Goal: Information Seeking & Learning: Learn about a topic

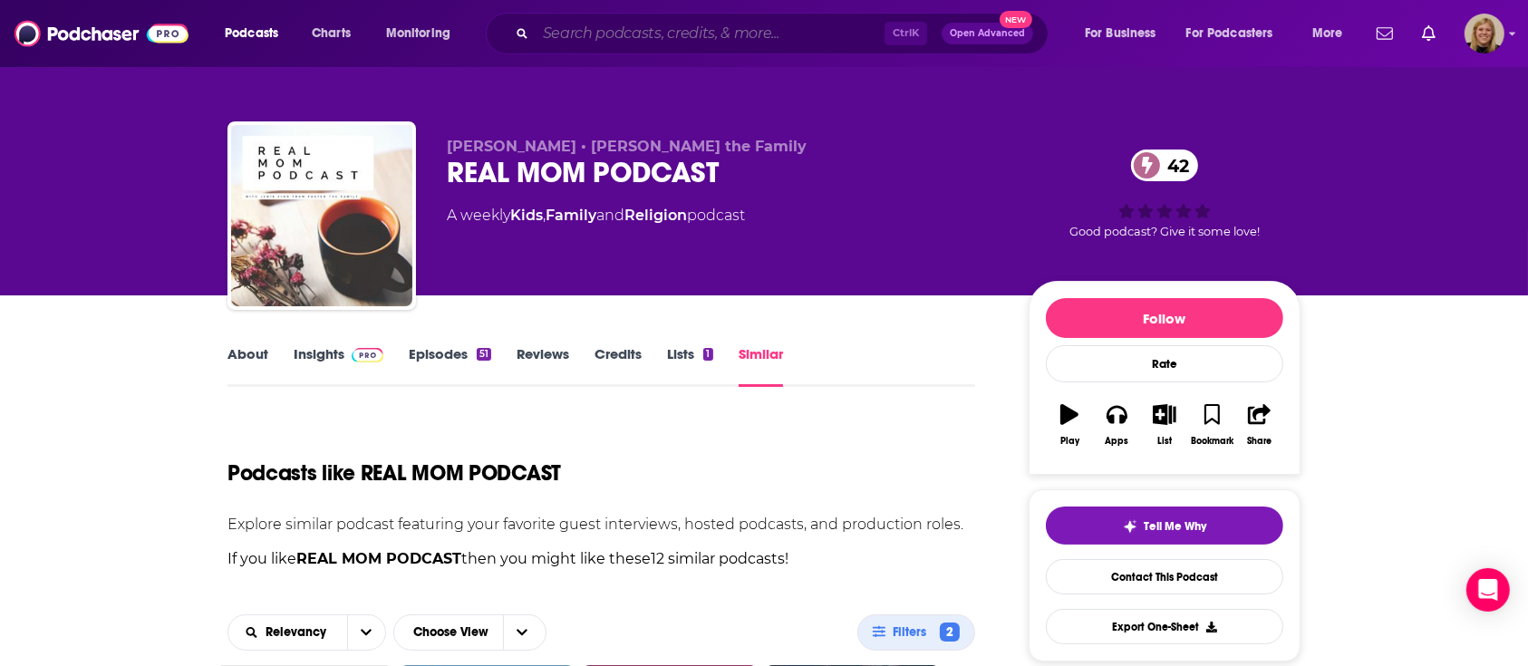
click at [689, 40] on input "Search podcasts, credits, & more..." at bounding box center [710, 33] width 349 height 29
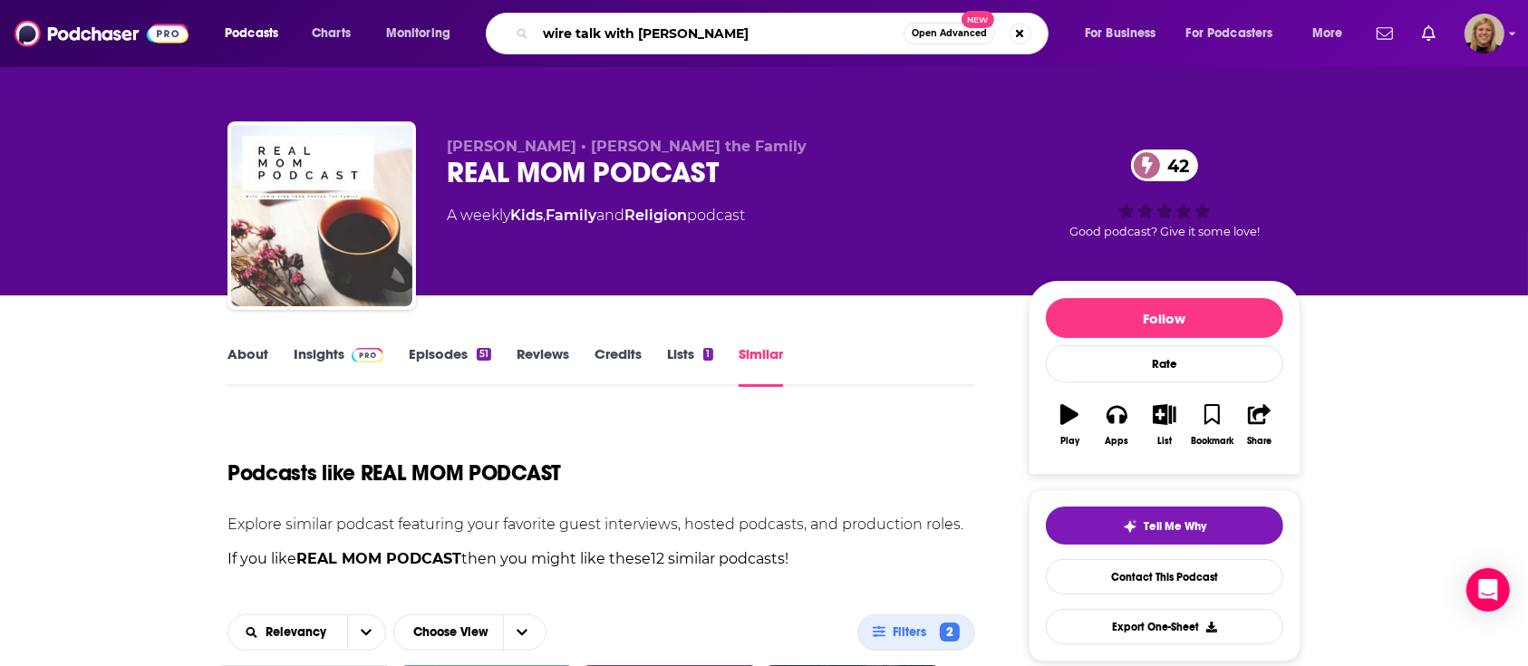
type input "wire talk with [PERSON_NAME]"
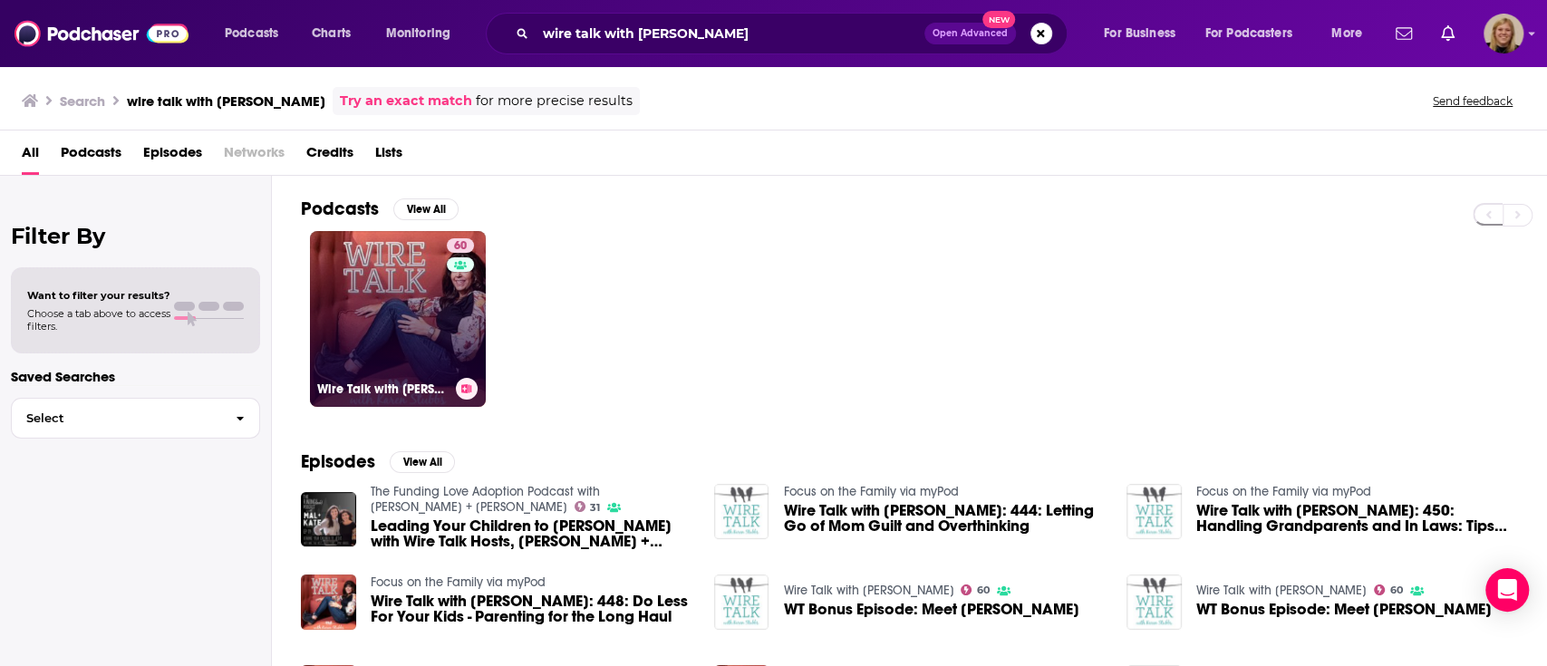
click at [418, 267] on link "60 Wire Talk with [PERSON_NAME]" at bounding box center [398, 319] width 176 height 176
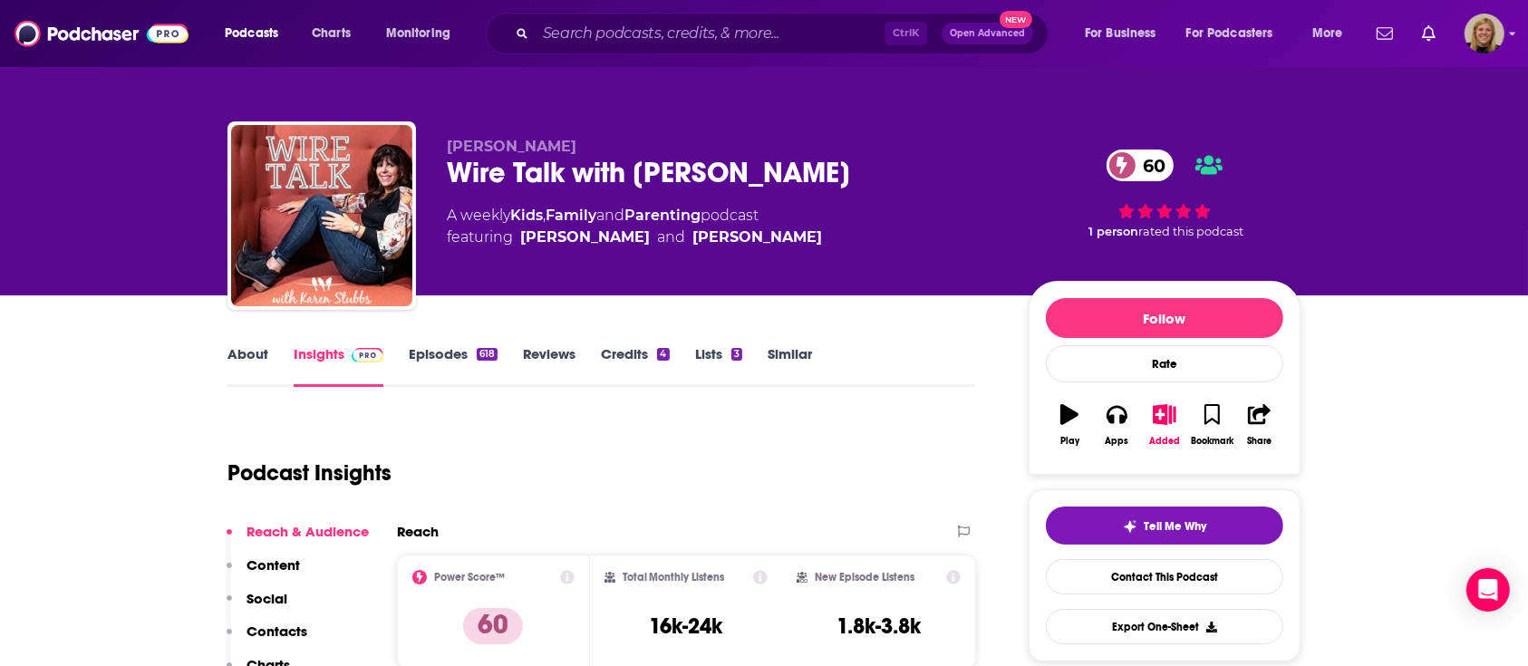
click at [254, 354] on link "About" at bounding box center [248, 366] width 41 height 42
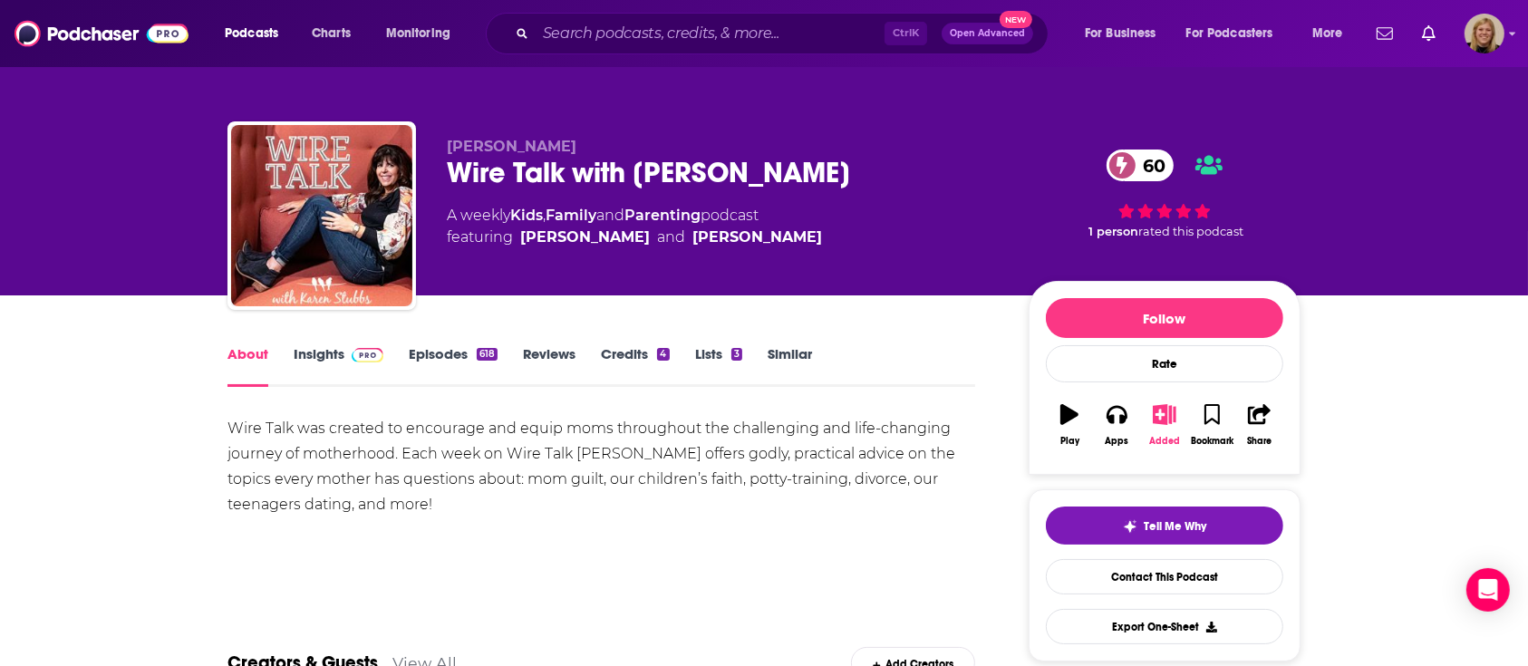
click at [1165, 413] on icon "button" at bounding box center [1164, 414] width 23 height 20
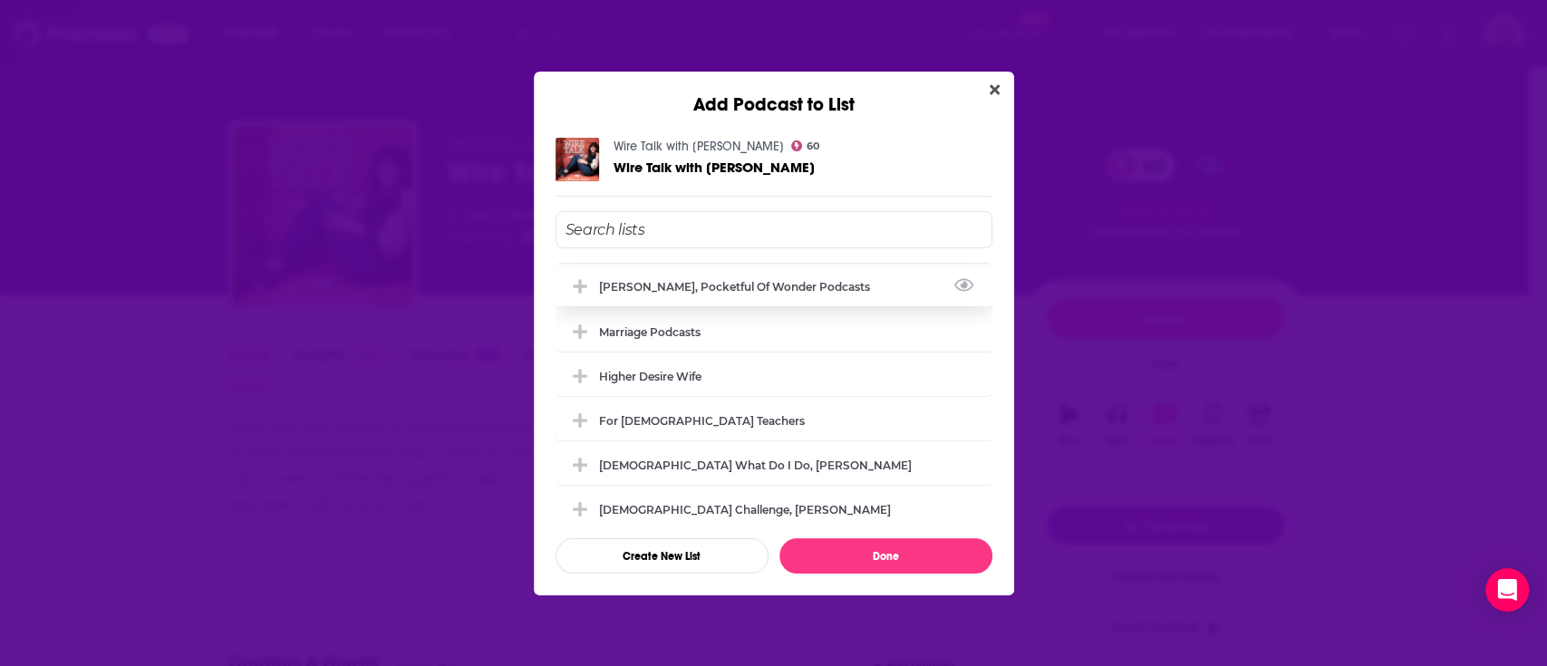
scroll to position [966, 0]
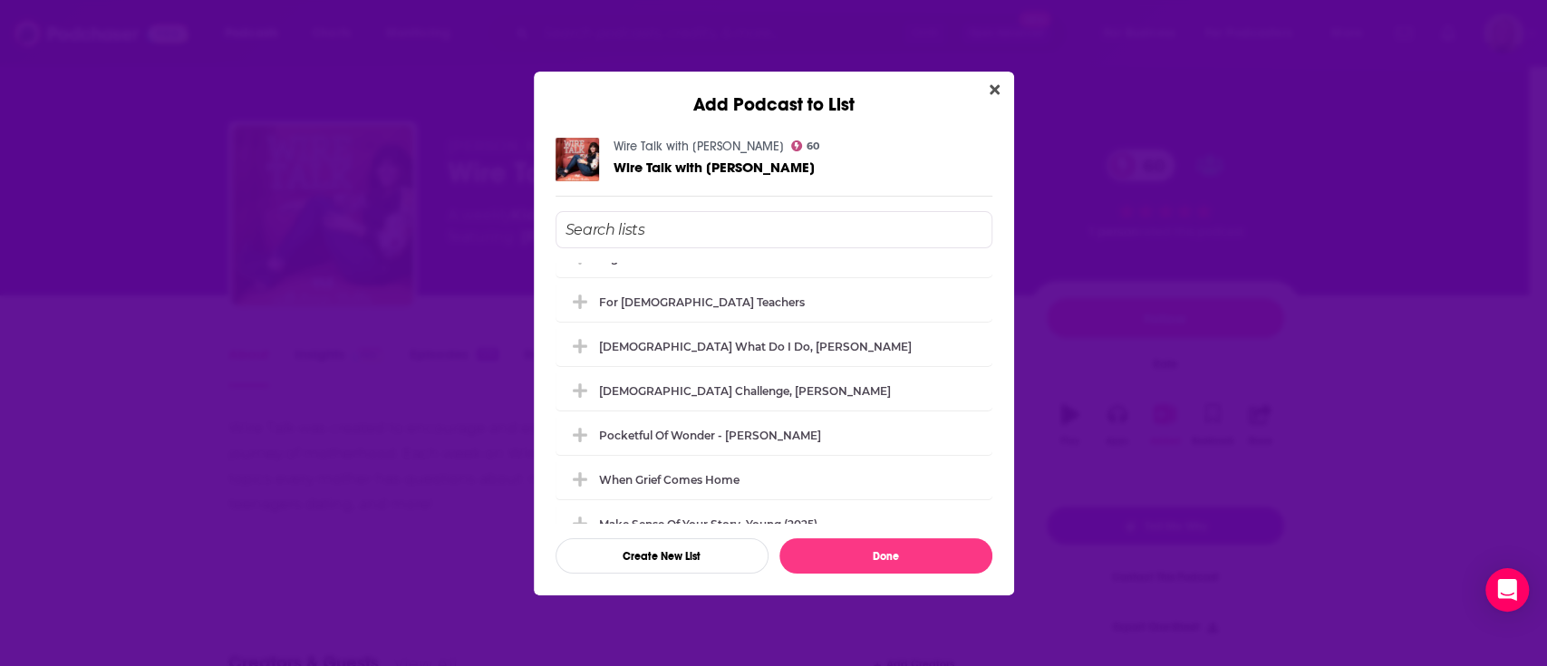
click at [707, 236] on input "Add Podcast To List" at bounding box center [774, 229] width 437 height 37
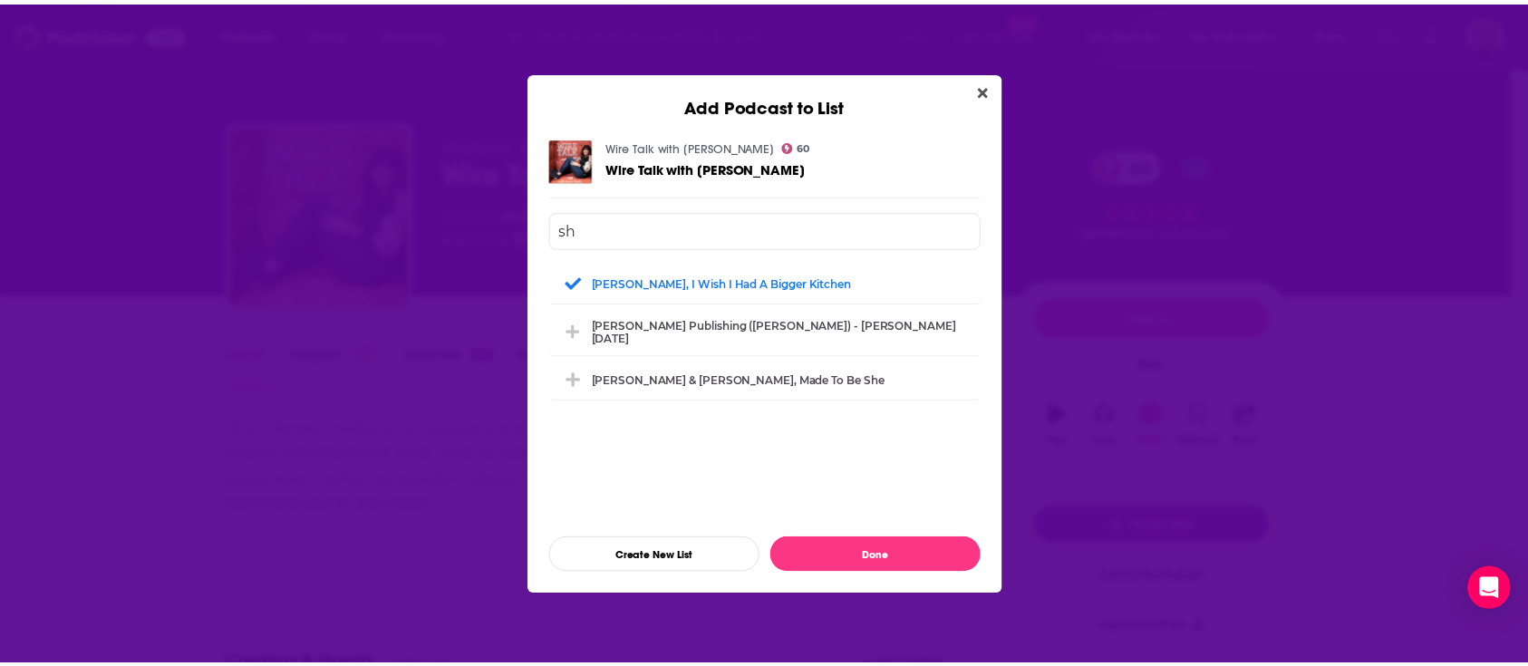
scroll to position [0, 0]
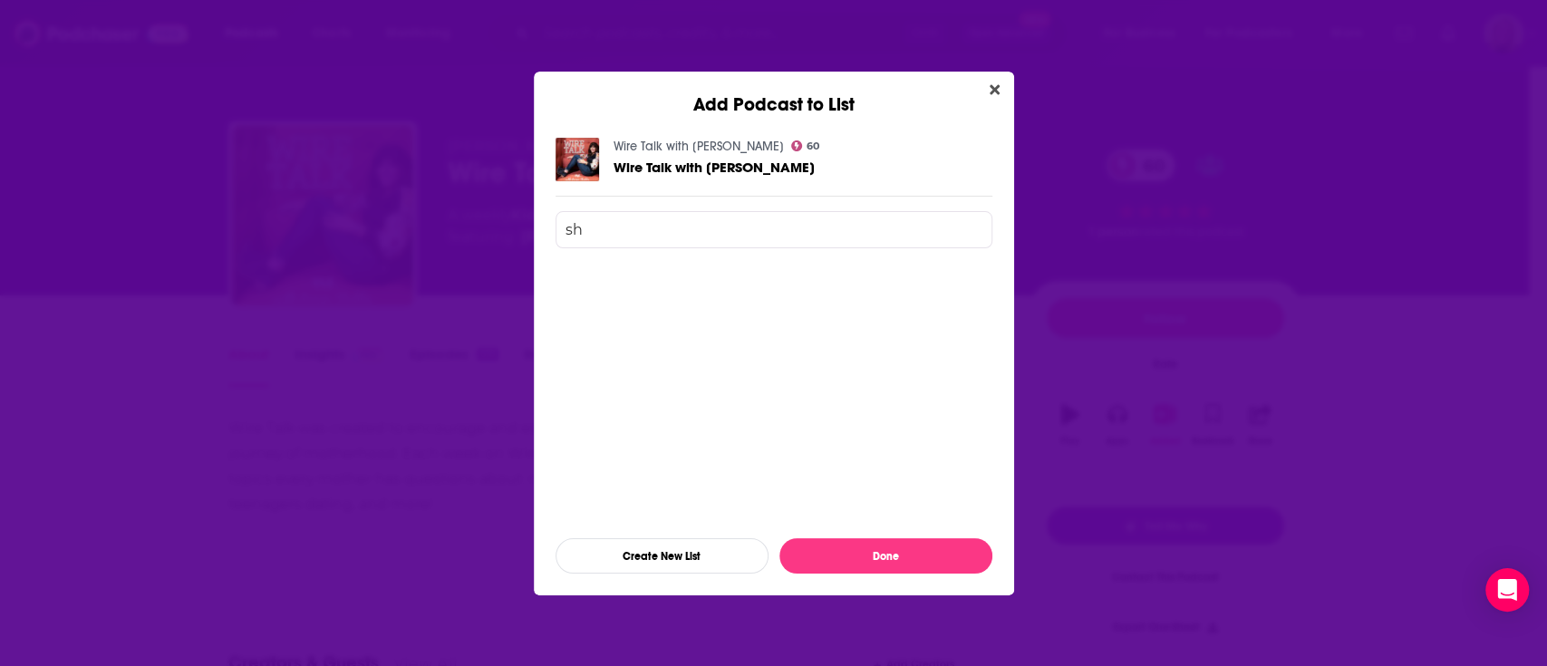
type input "s"
type input "lion"
click at [655, 555] on button "Create New List" at bounding box center [662, 555] width 213 height 35
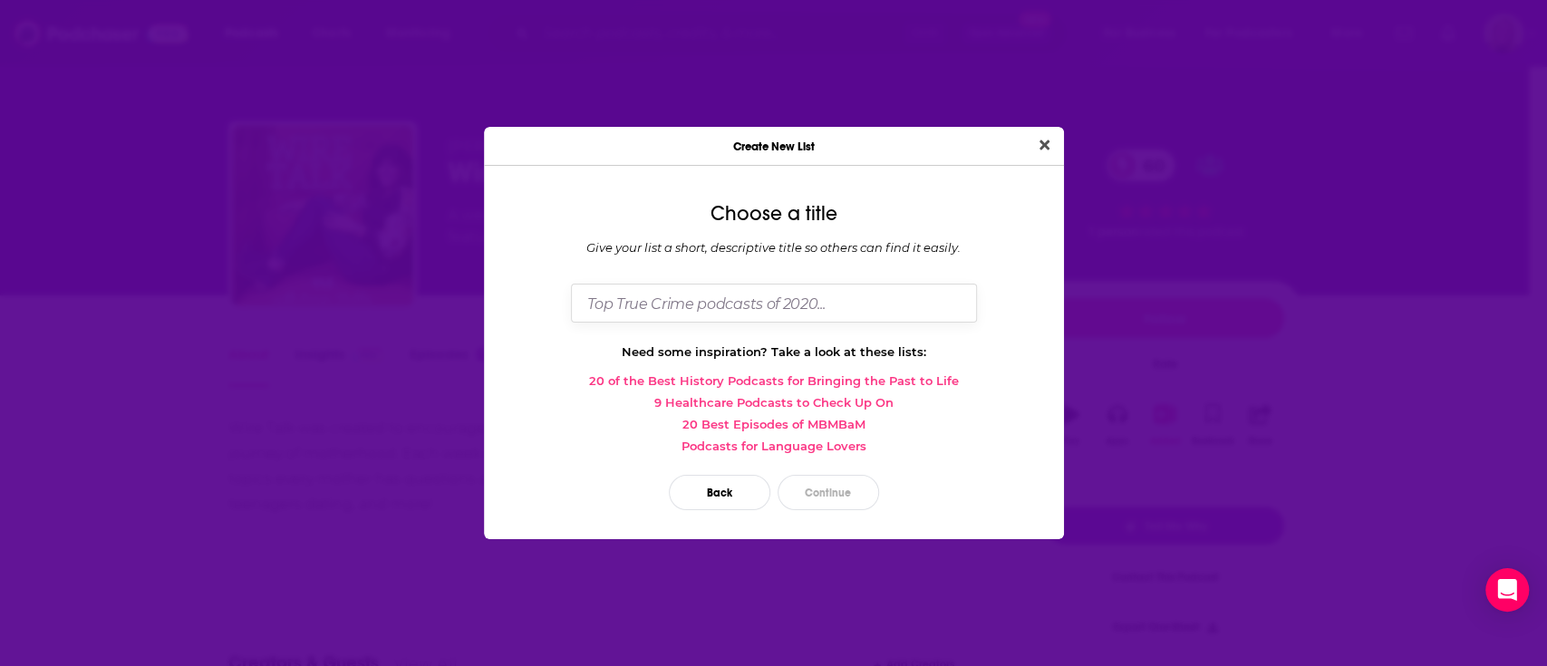
drag, startPoint x: 720, startPoint y: 296, endPoint x: 703, endPoint y: 263, distance: 36.5
click at [720, 296] on input "Dialog" at bounding box center [774, 303] width 406 height 39
click at [798, 303] on input "[PERSON_NAME], The Lion and the Bear (teen girls)" at bounding box center [774, 303] width 406 height 39
type input "[PERSON_NAME], The Lion and the Bear (devo for teen girls)"
click at [819, 482] on button "Continue" at bounding box center [829, 492] width 102 height 35
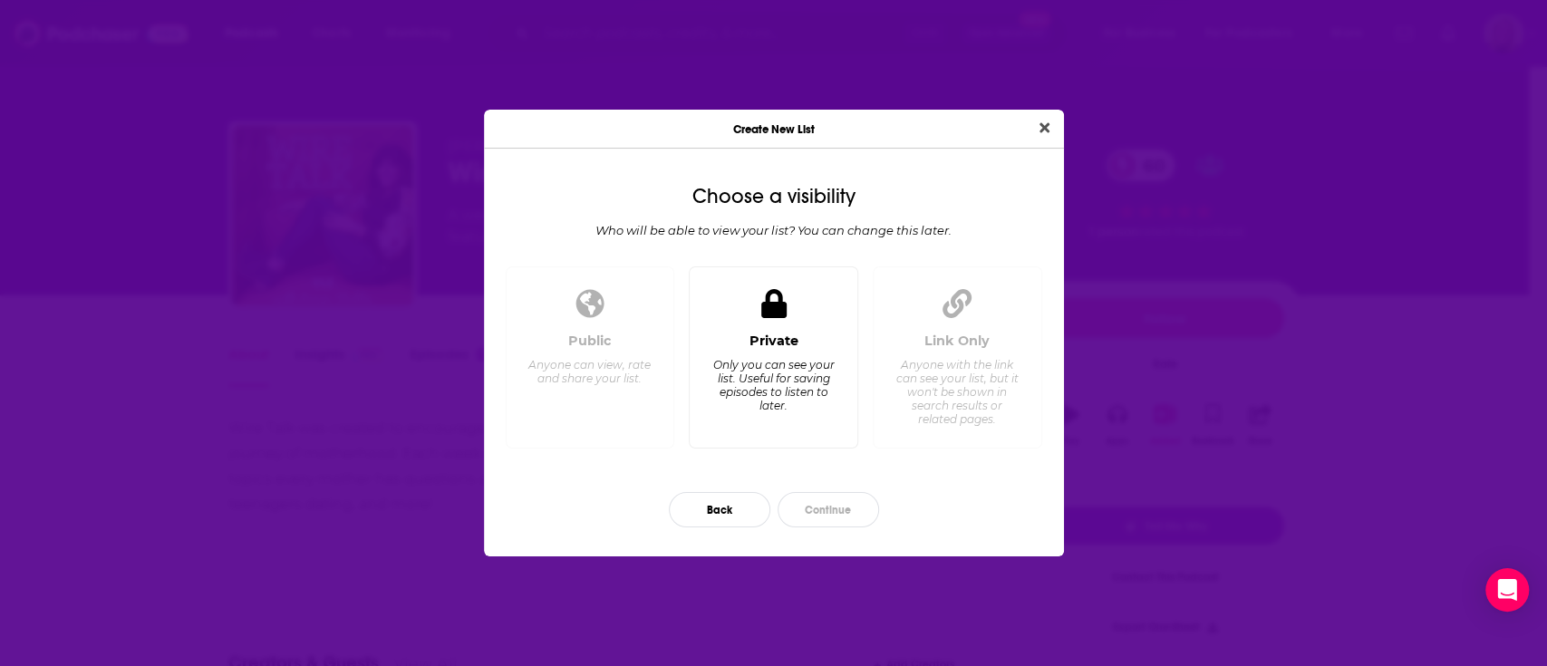
click at [834, 331] on div "Private Only you can see your list. Useful for saving episodes to listen to lat…" at bounding box center [774, 357] width 170 height 182
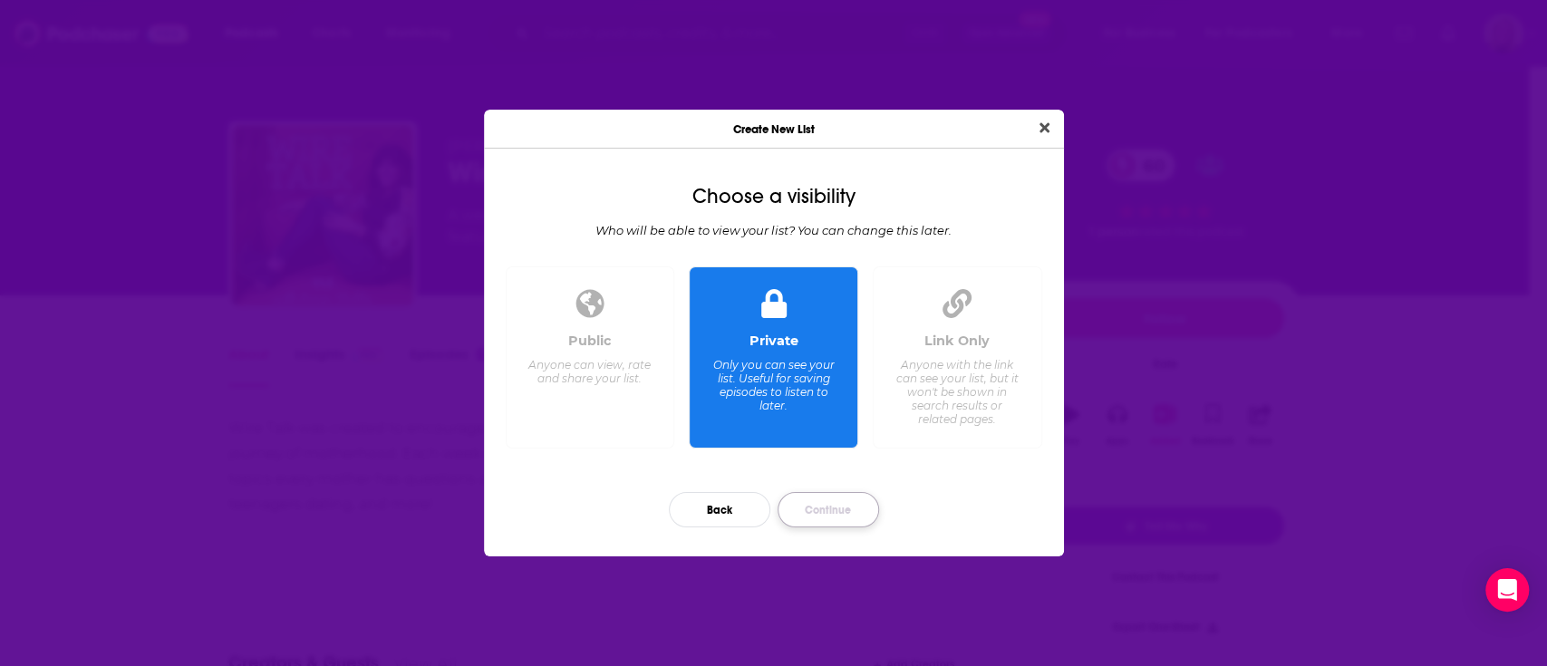
click at [817, 511] on button "Continue" at bounding box center [829, 509] width 102 height 35
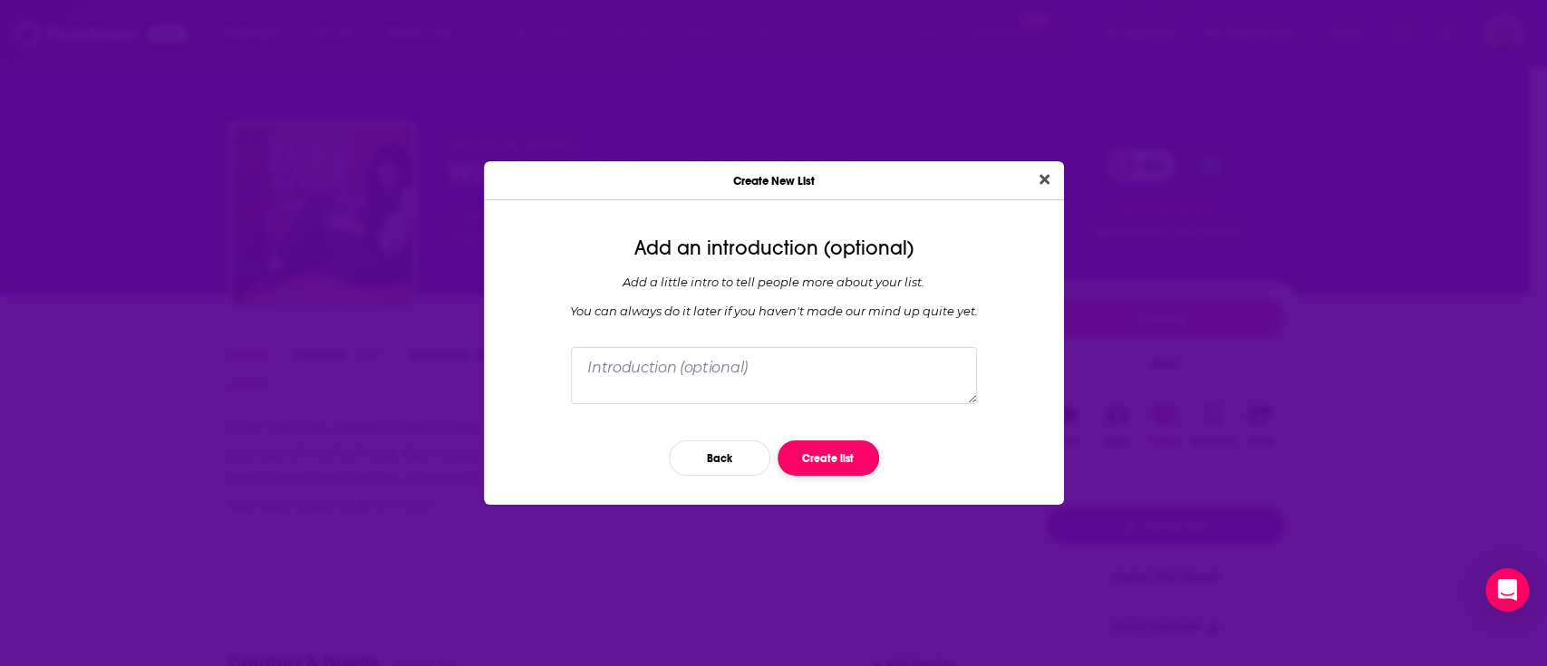
click at [805, 453] on button "Create list" at bounding box center [829, 458] width 102 height 35
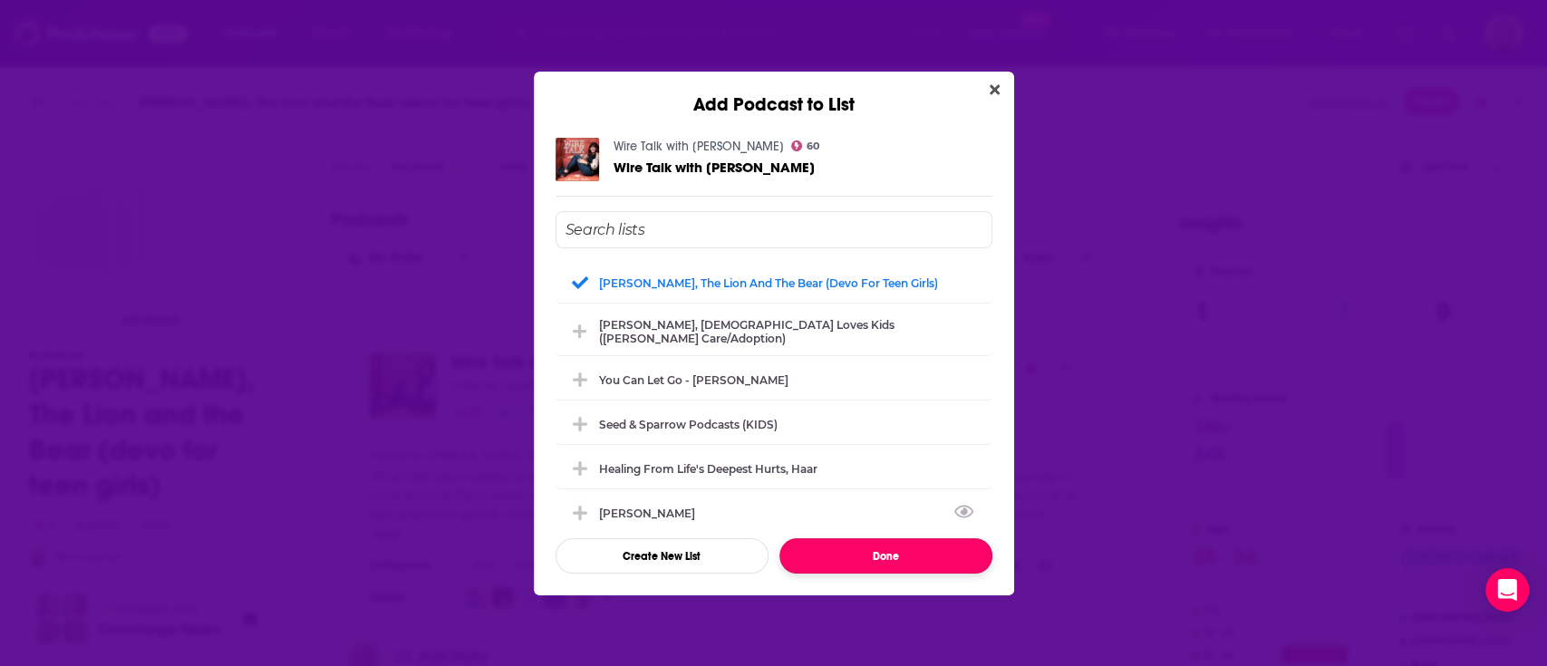
click at [893, 544] on button "Done" at bounding box center [886, 555] width 213 height 35
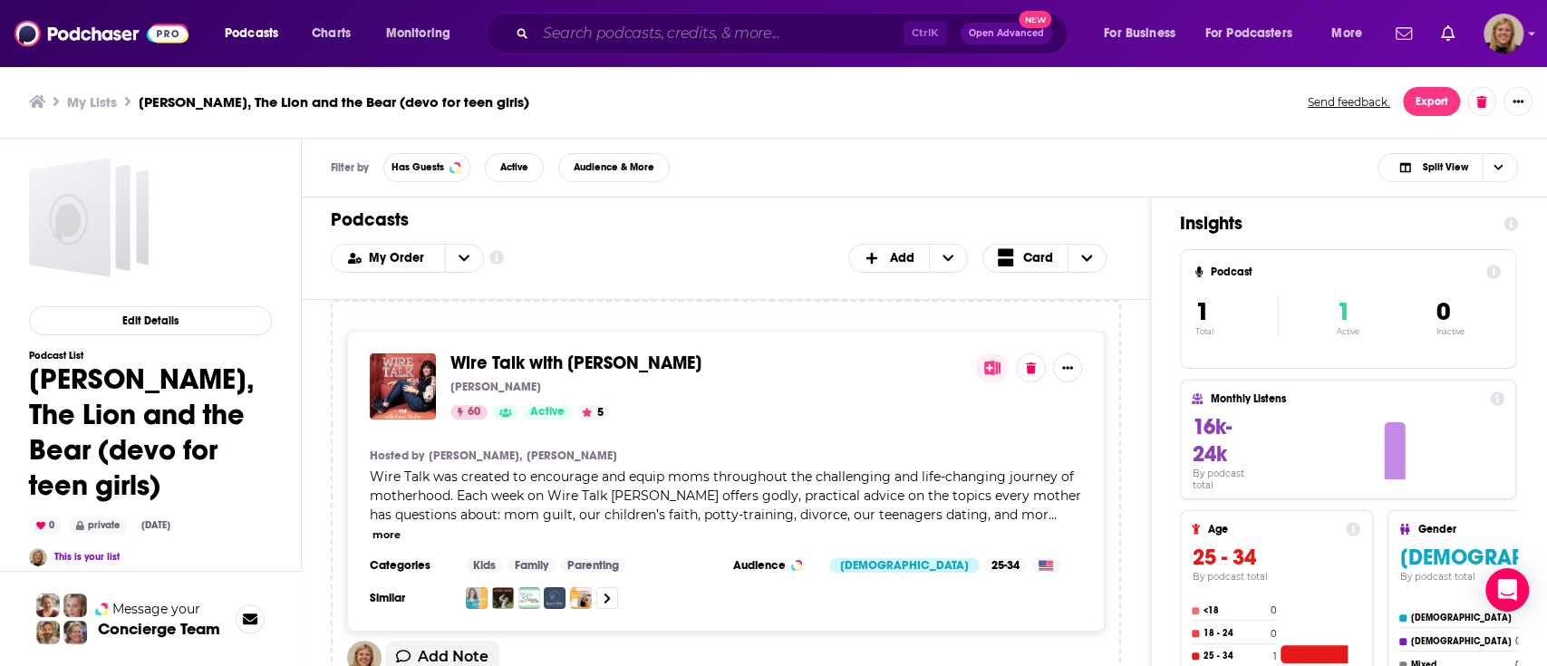
click at [662, 29] on input "Search podcasts, credits, & more..." at bounding box center [720, 33] width 368 height 29
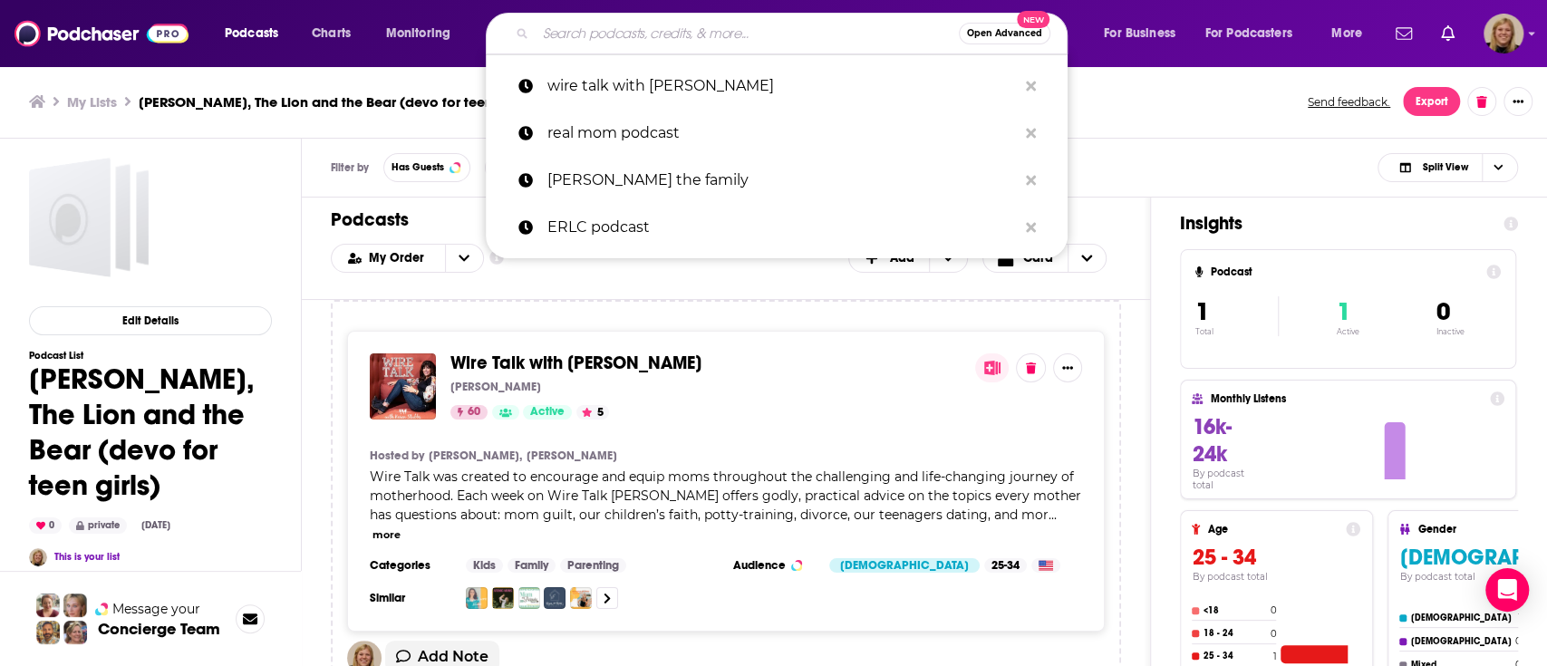
click at [723, 38] on input "Search podcasts, credits, & more..." at bounding box center [747, 33] width 423 height 29
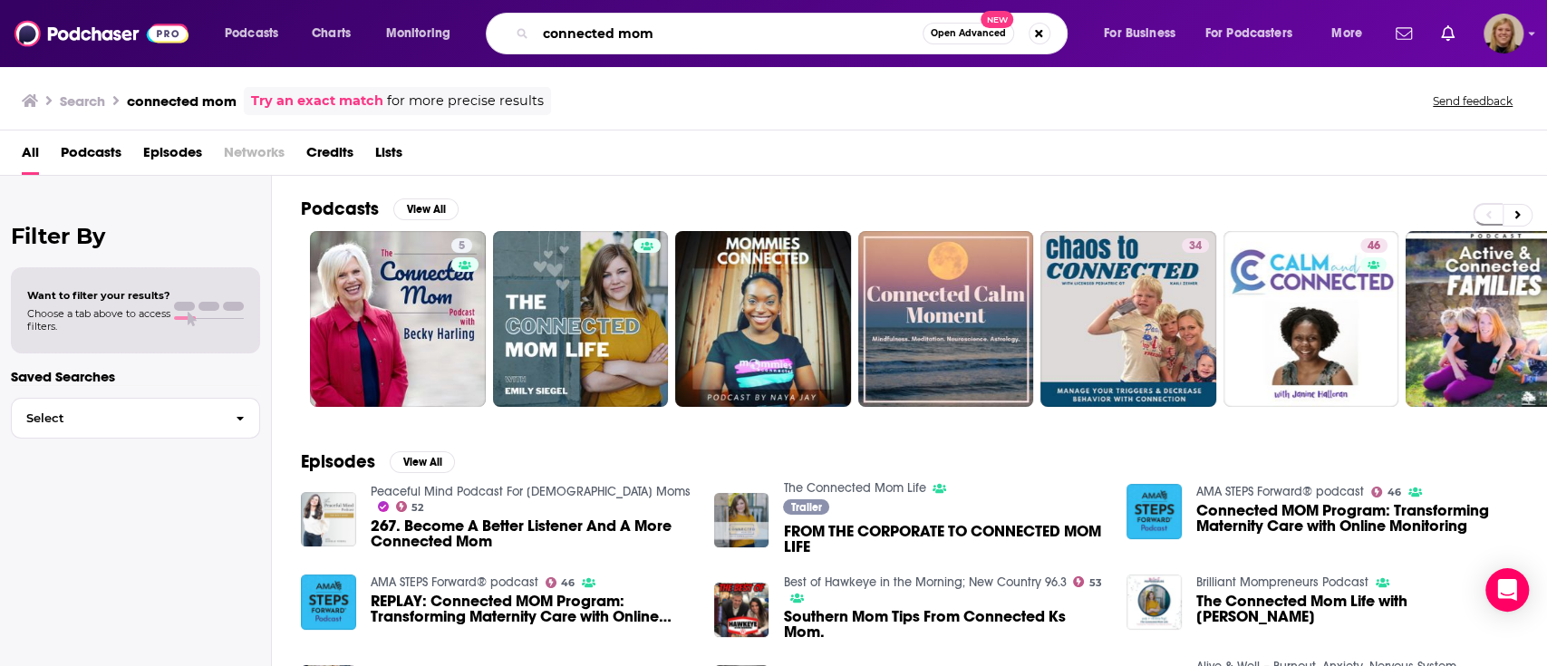
click at [625, 29] on input "connected mom" at bounding box center [729, 33] width 387 height 29
type input "coffee + crumbs"
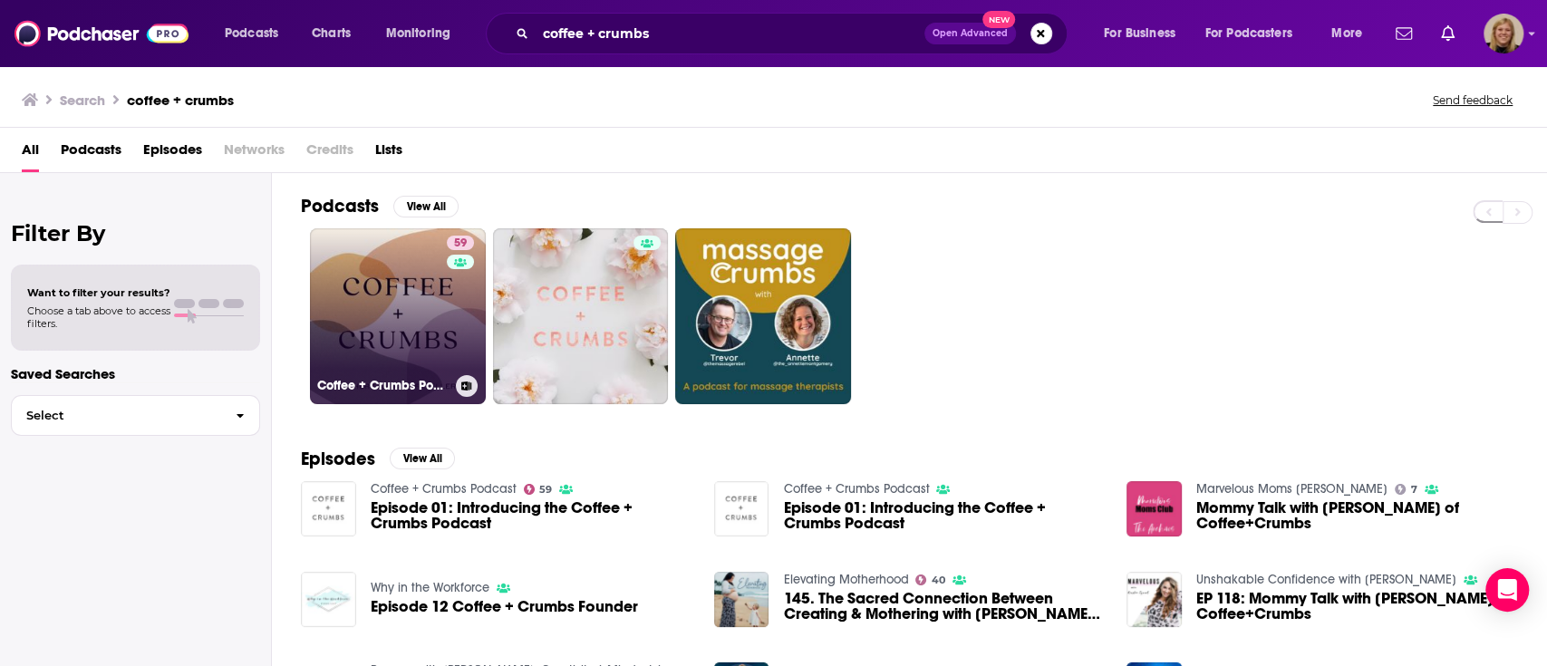
click at [374, 293] on link "59 Coffee + Crumbs Podcast" at bounding box center [398, 316] width 176 height 176
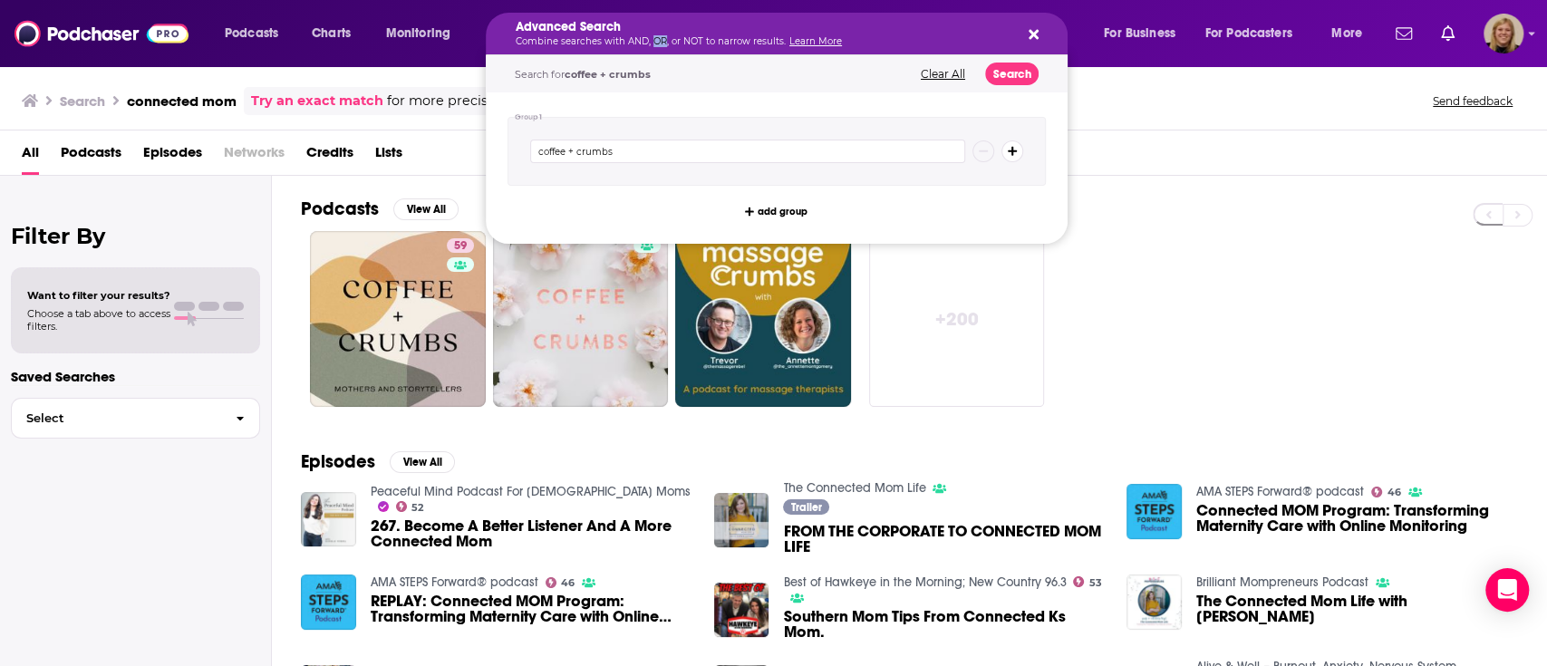
click at [654, 37] on p "Combine searches with AND, OR, or NOT to narrow results. Learn More" at bounding box center [762, 41] width 493 height 9
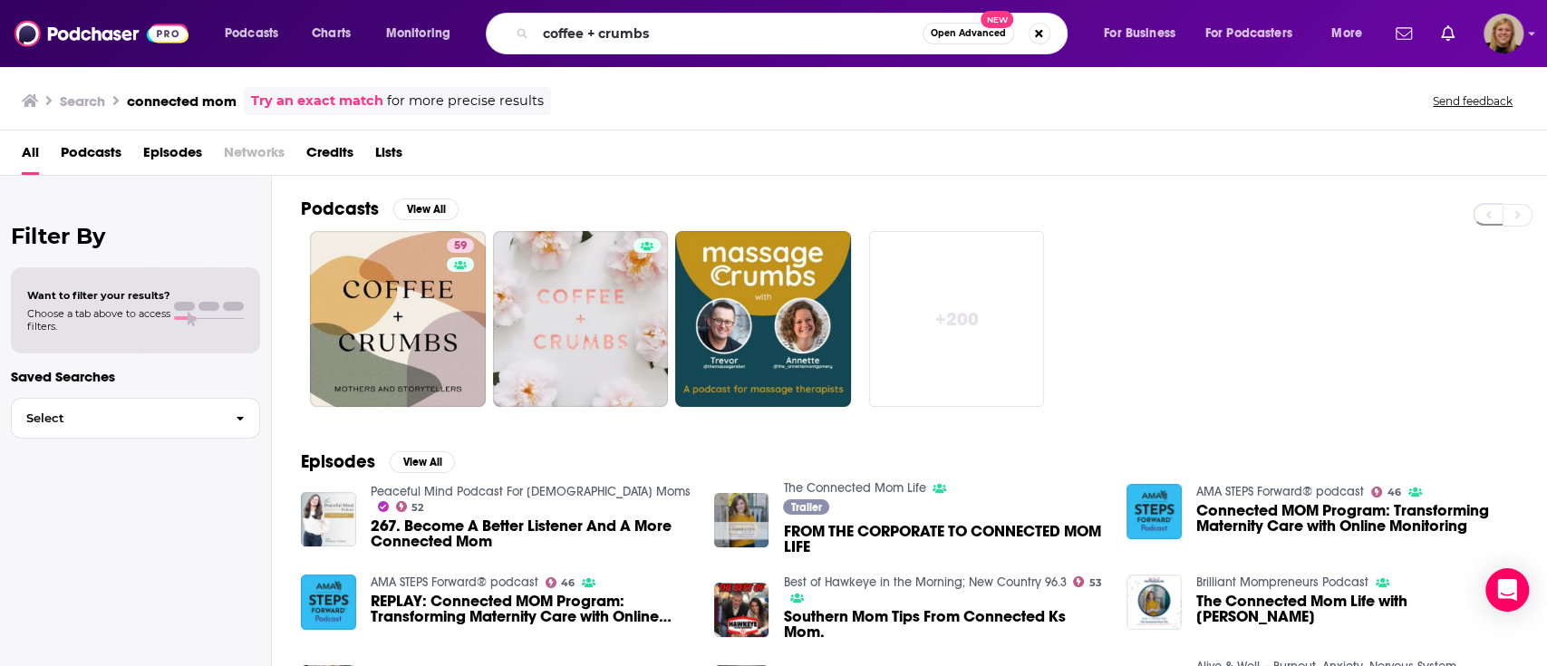
click at [1366, 225] on div "Podcasts View All" at bounding box center [924, 215] width 1246 height 34
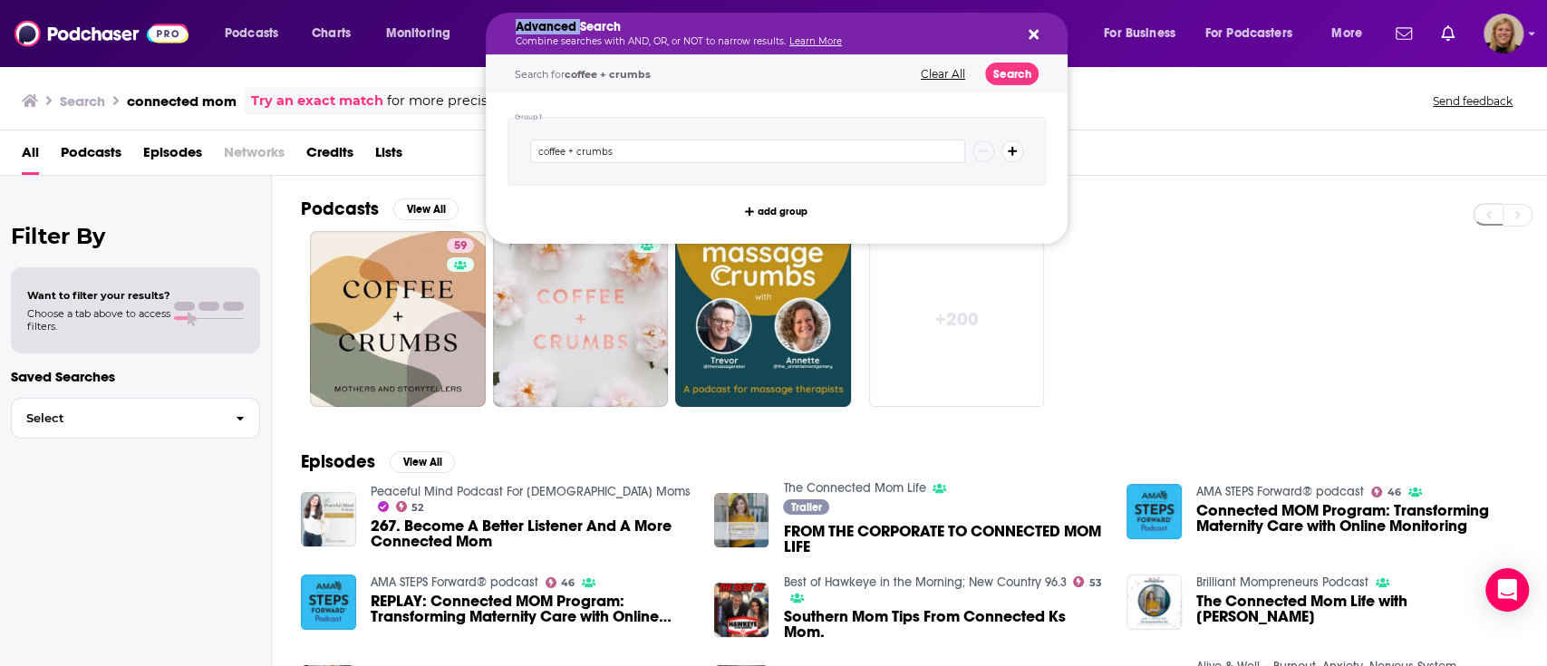
click at [565, 28] on h5 "Advanced Search" at bounding box center [762, 27] width 493 height 13
click at [1031, 33] on button "Search podcasts, credits, & more..." at bounding box center [1030, 33] width 15 height 15
click at [632, 158] on input "coffee + crumbs" at bounding box center [747, 152] width 435 height 24
drag, startPoint x: 632, startPoint y: 158, endPoint x: 486, endPoint y: 132, distance: 148.1
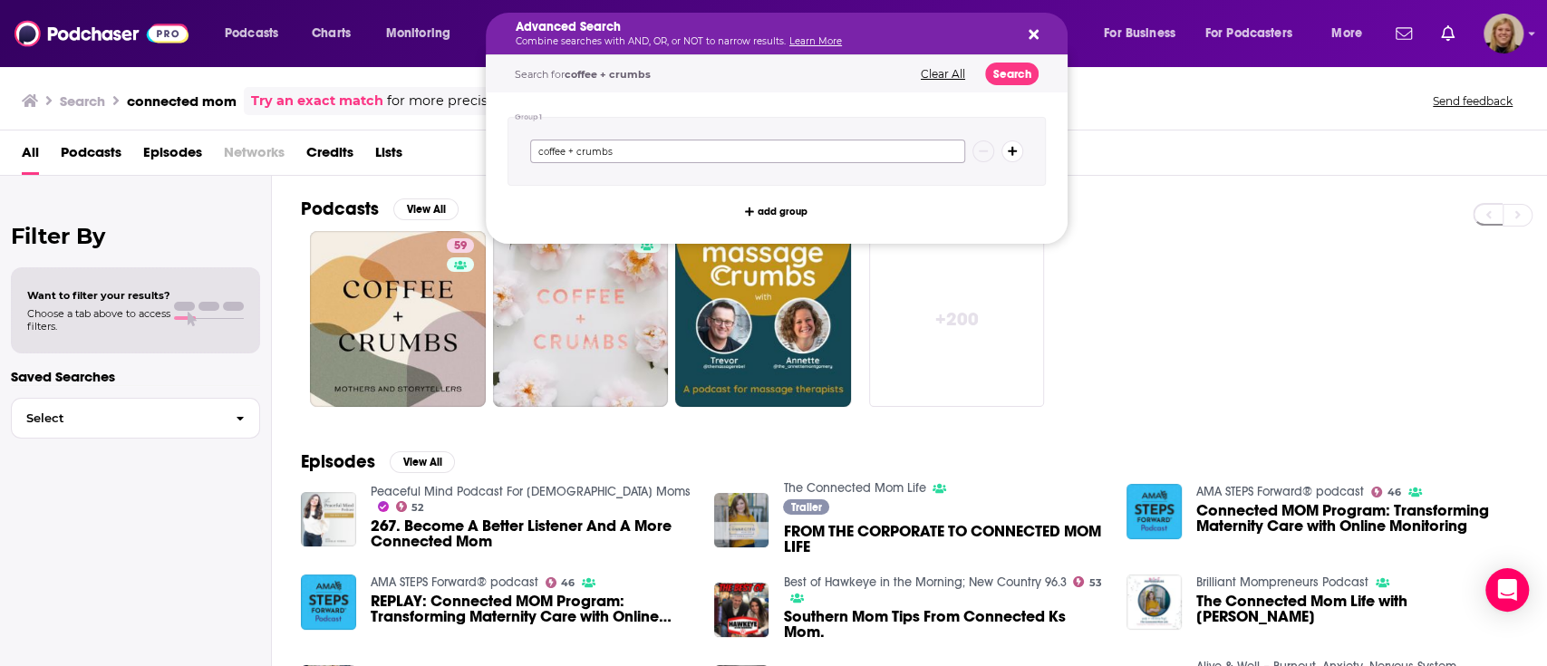
click at [379, 152] on div "Podcasts Charts Monitoring Advanced Search Combine searches with AND, OR, or NO…" at bounding box center [773, 333] width 1547 height 666
click at [937, 72] on button "Clear All" at bounding box center [943, 74] width 55 height 13
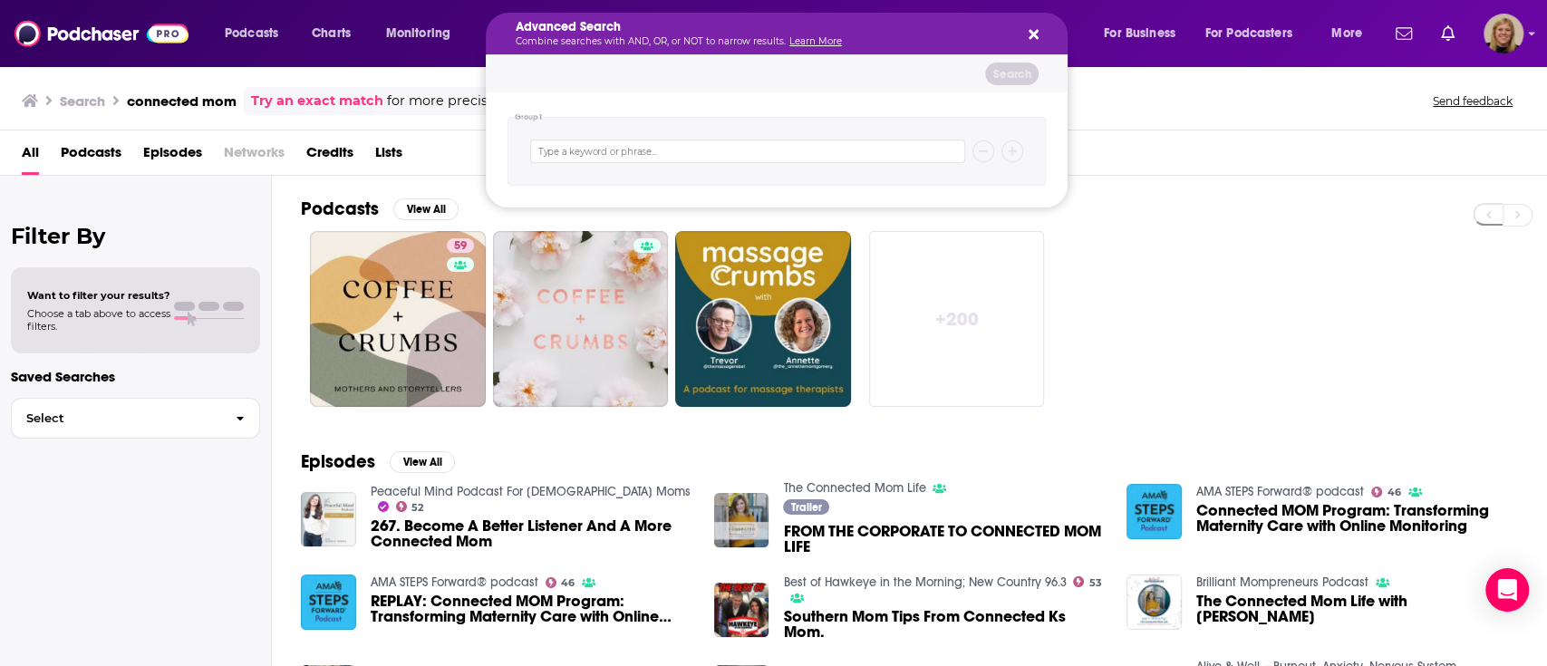
click at [1220, 193] on div "Podcasts View All 59 + 200" at bounding box center [924, 302] width 1246 height 253
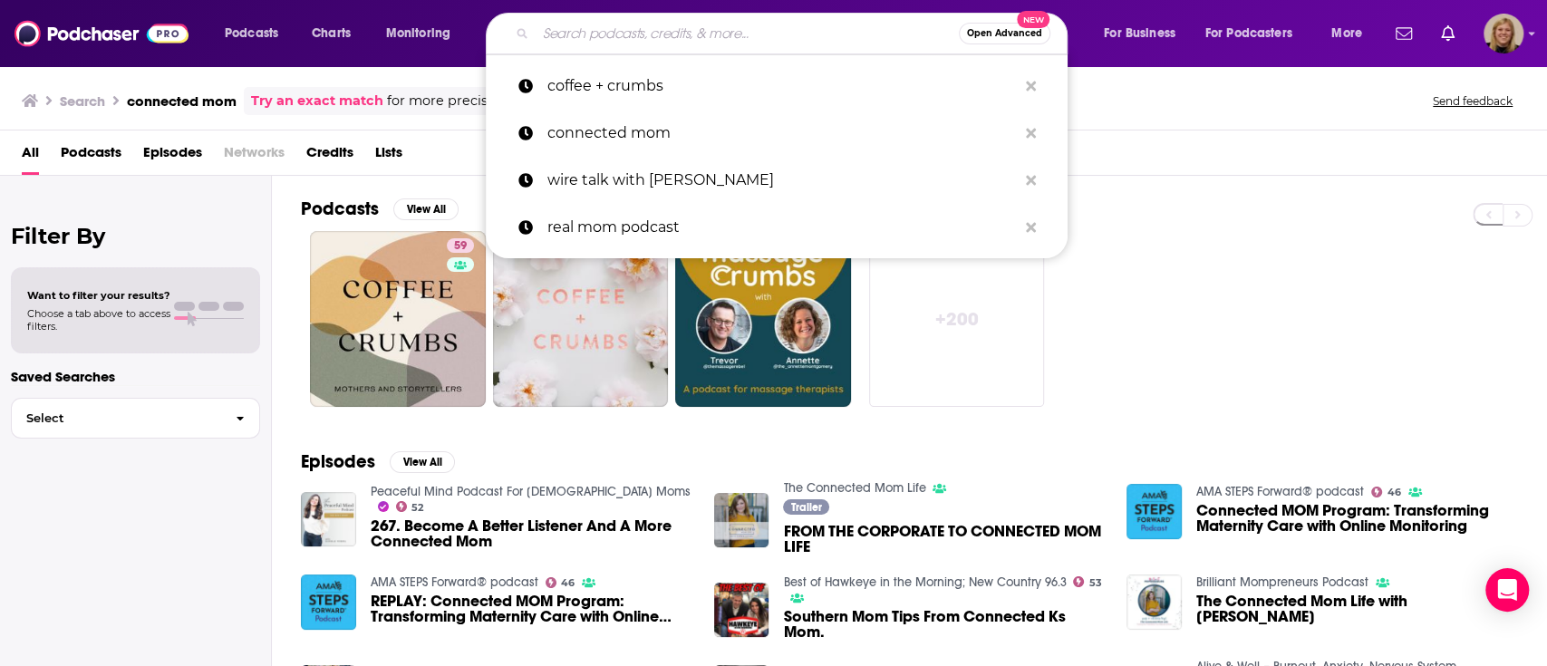
drag, startPoint x: 1232, startPoint y: 185, endPoint x: 1189, endPoint y: 187, distance: 42.6
click at [1223, 190] on div "Podcasts View All 59 + 200" at bounding box center [924, 302] width 1246 height 253
click at [522, 32] on icon "Search podcasts, credits, & more..." at bounding box center [522, 33] width 10 height 10
click at [567, 33] on input "Search podcasts, credits, & more..." at bounding box center [747, 33] width 423 height 29
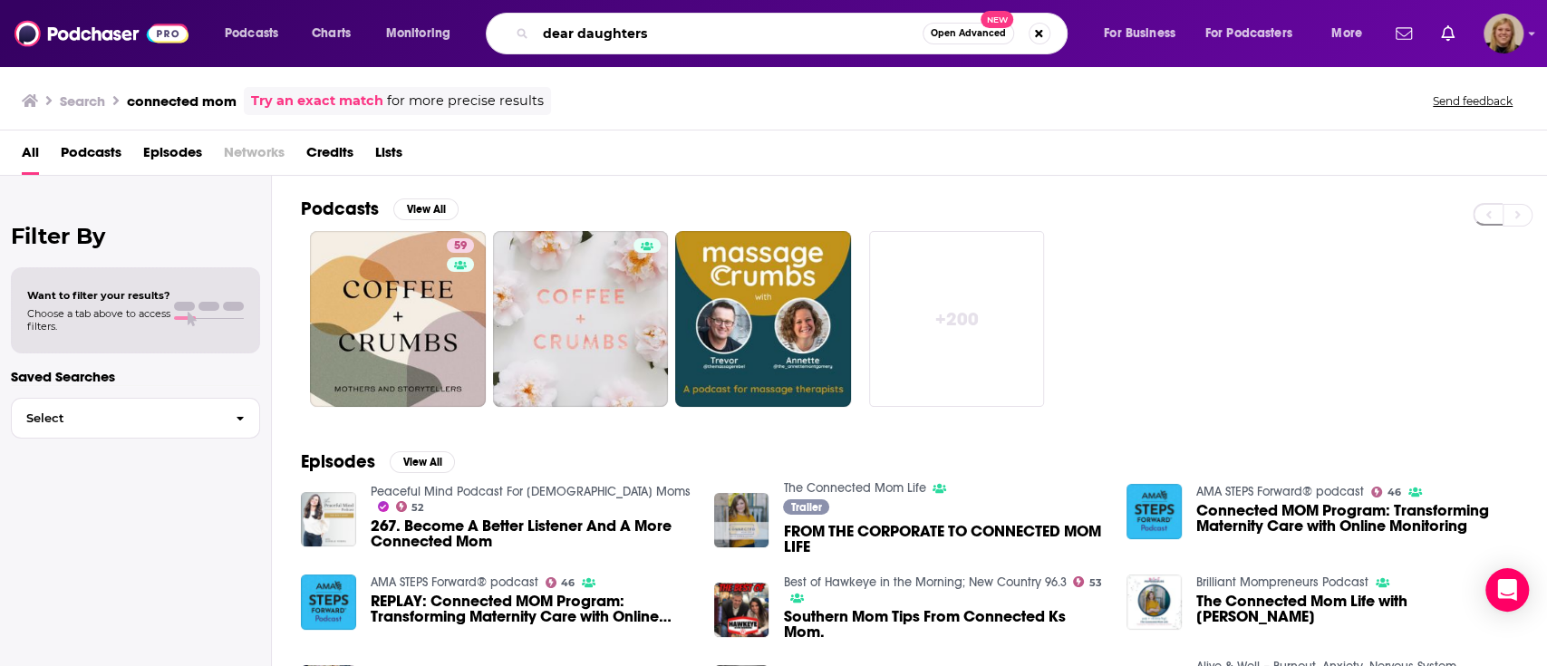
type input "dear daughters"
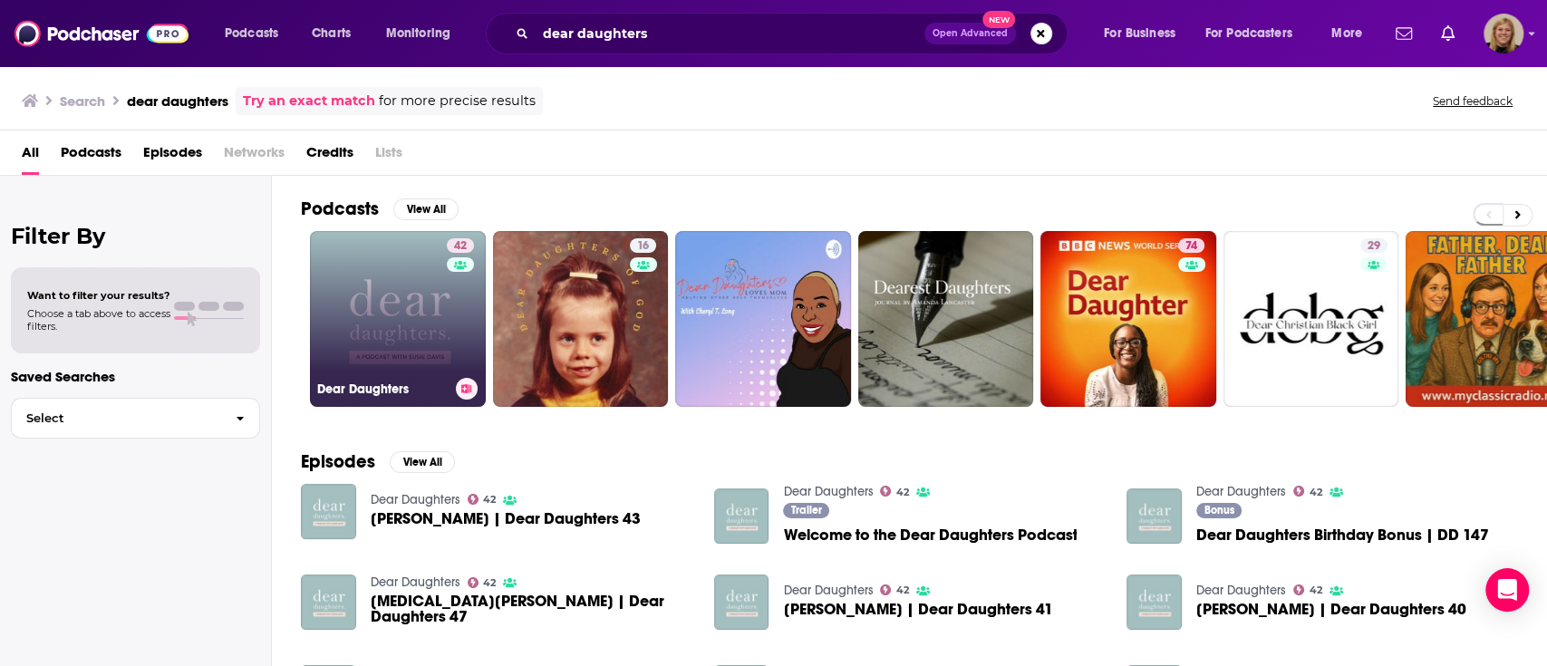
click at [409, 291] on link "42 Dear Daughters" at bounding box center [398, 319] width 176 height 176
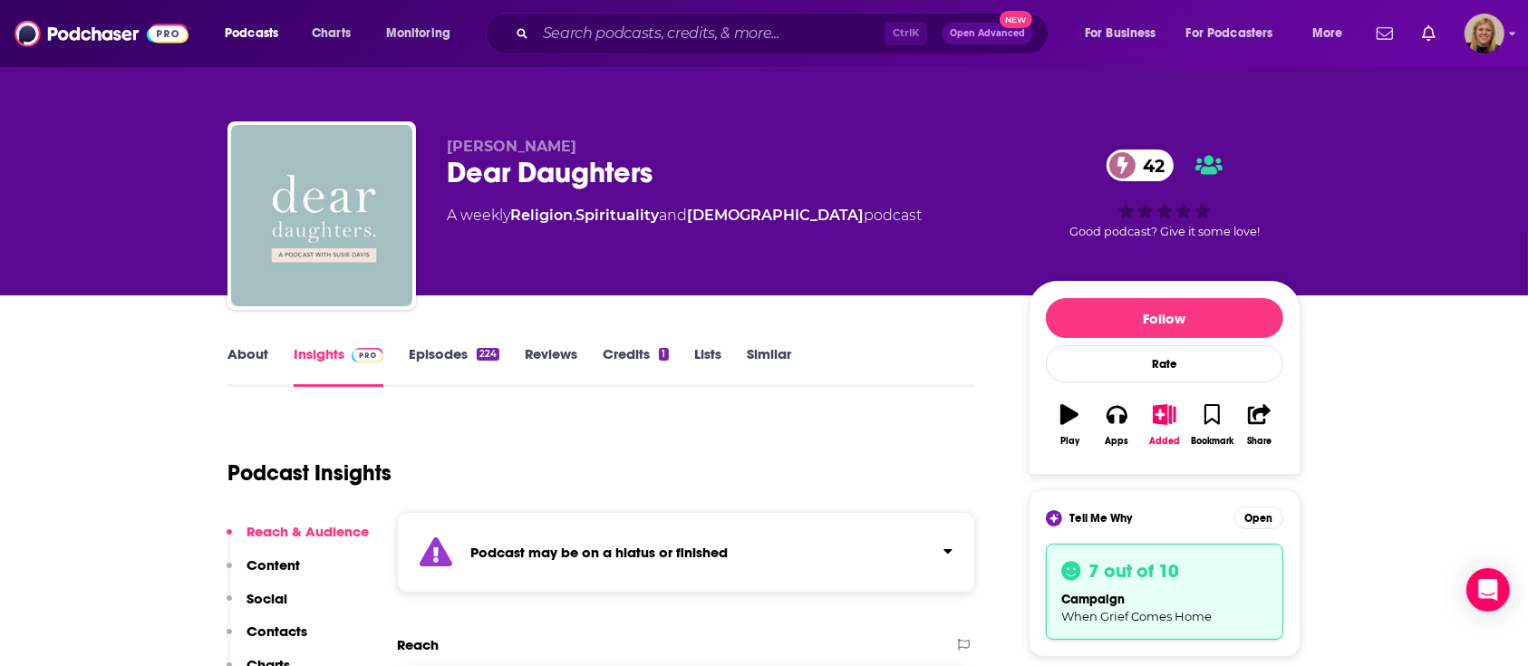
click at [249, 347] on link "About" at bounding box center [248, 366] width 41 height 42
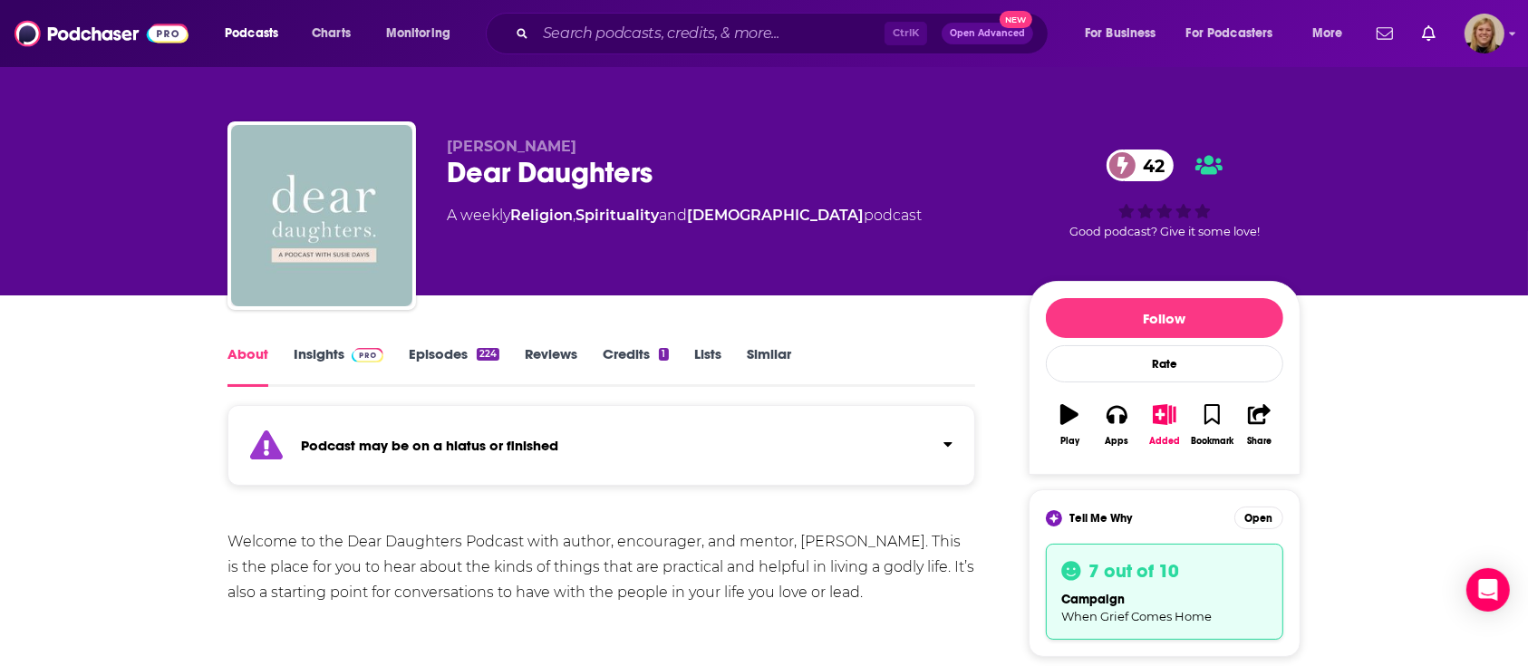
click at [543, 437] on strong "Podcast may be on a hiatus or finished" at bounding box center [429, 445] width 257 height 17
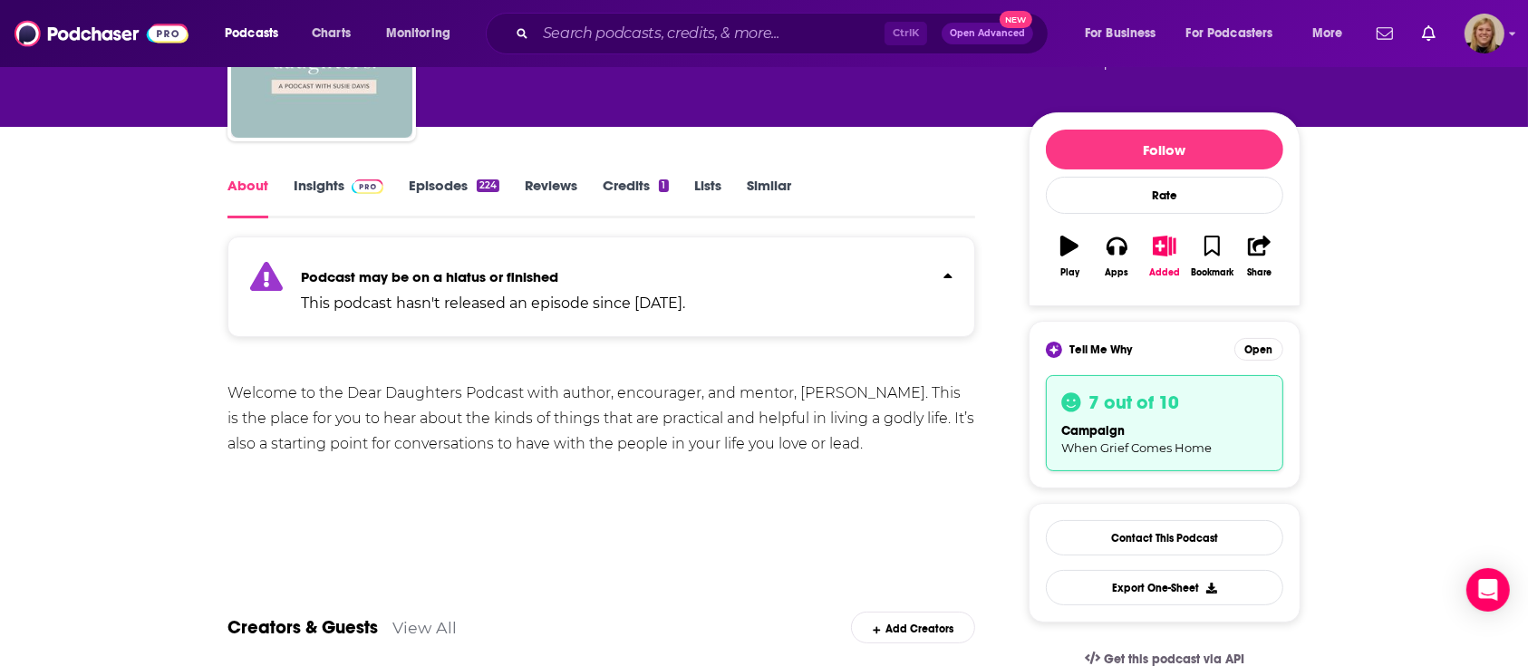
scroll to position [121, 0]
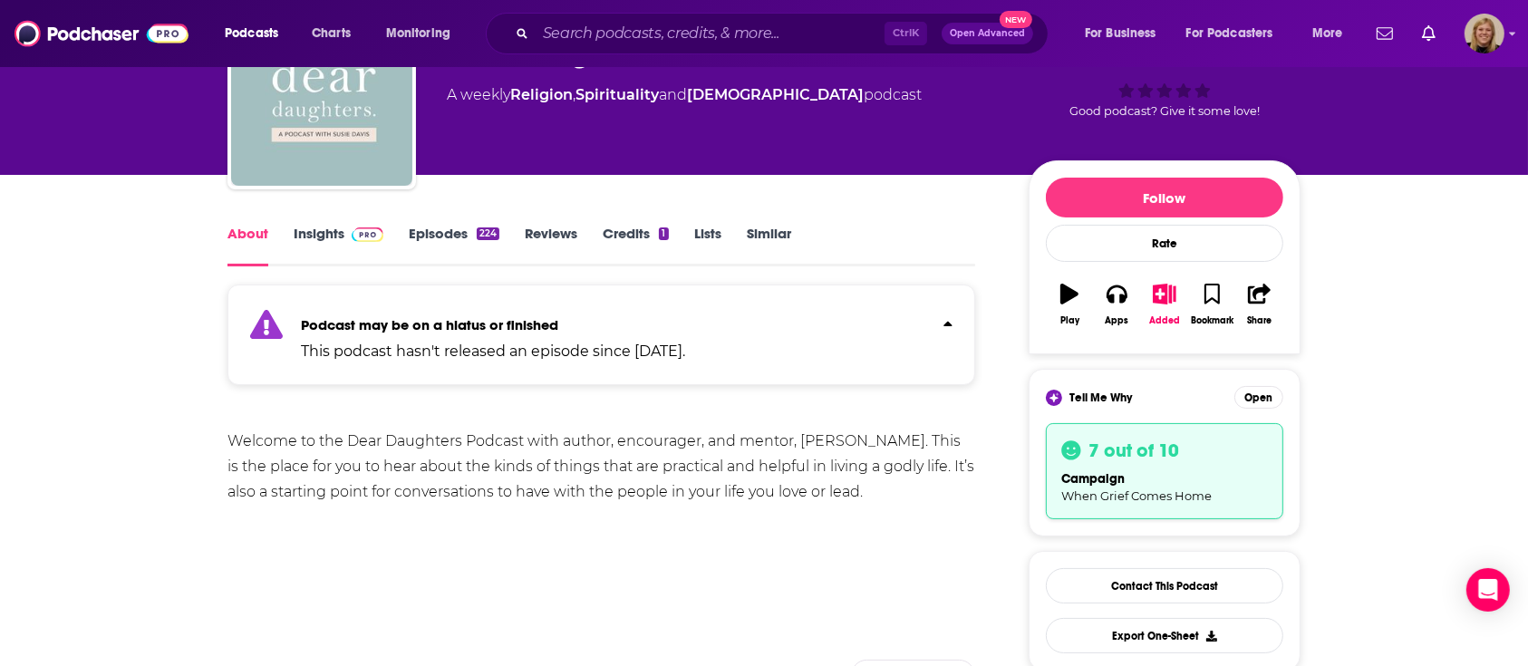
click at [441, 236] on link "Episodes 224" at bounding box center [454, 246] width 91 height 42
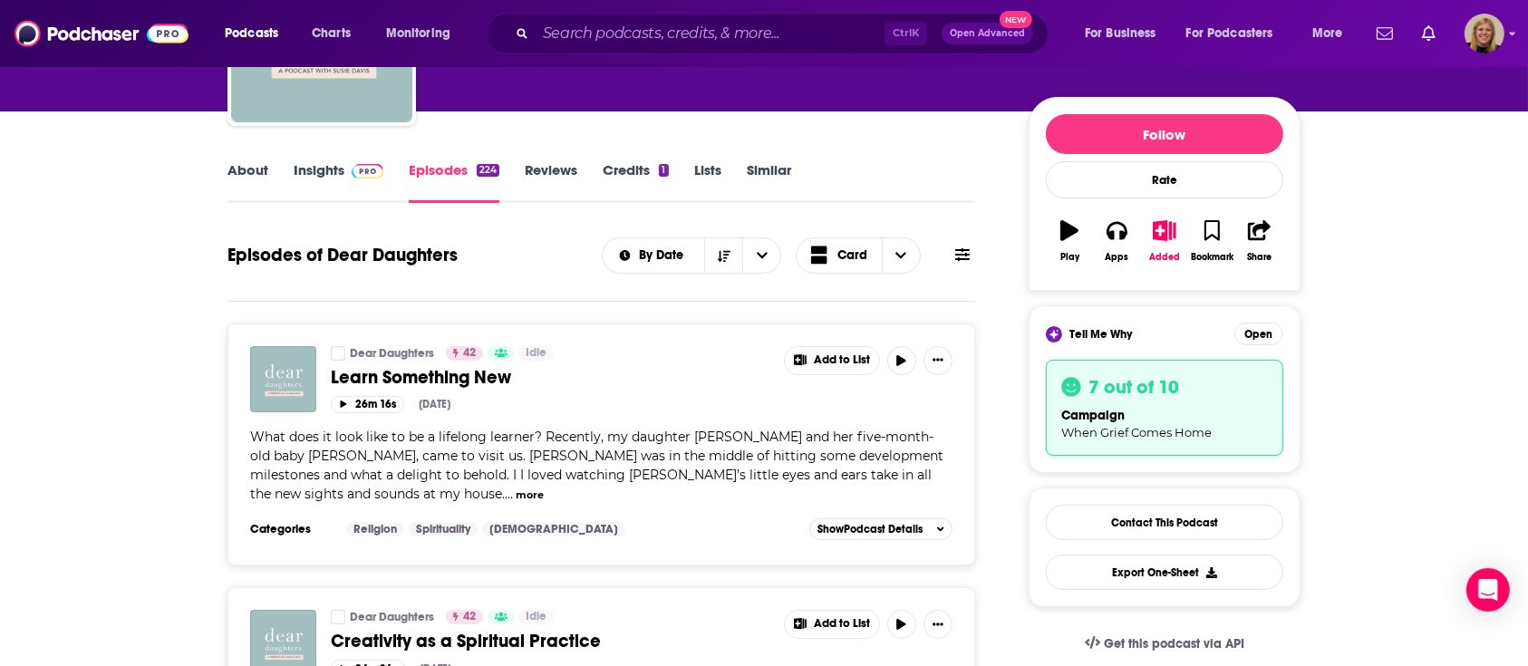
scroll to position [241, 0]
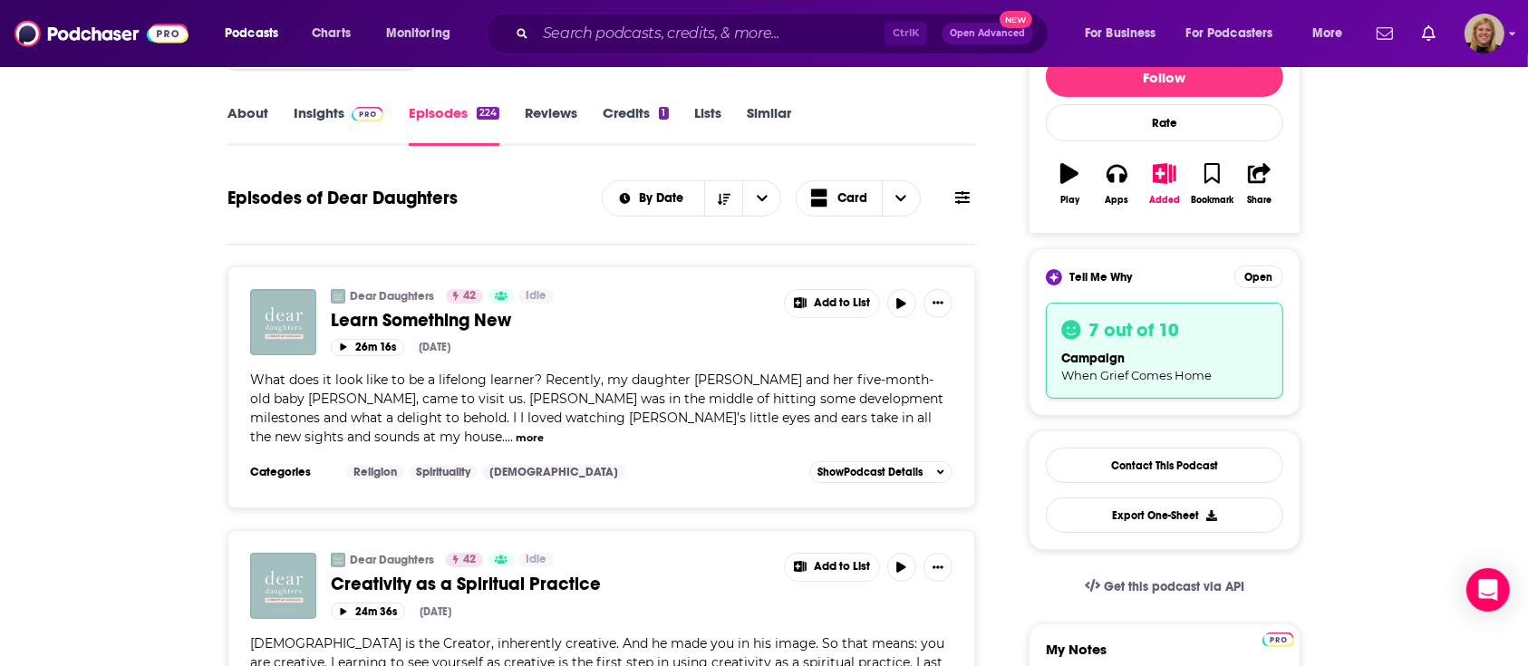
click at [544, 431] on button "more" at bounding box center [530, 438] width 28 height 15
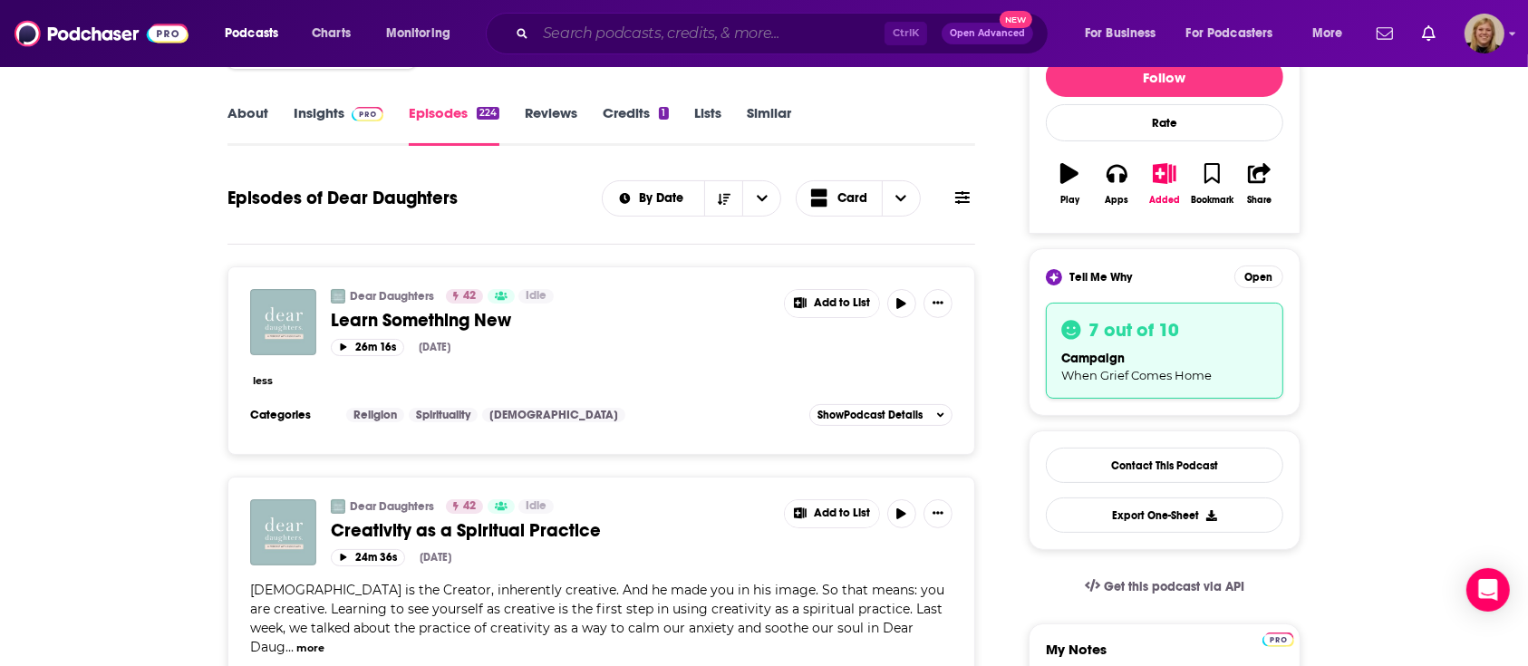
click at [663, 29] on input "Search podcasts, credits, & more..." at bounding box center [710, 33] width 349 height 29
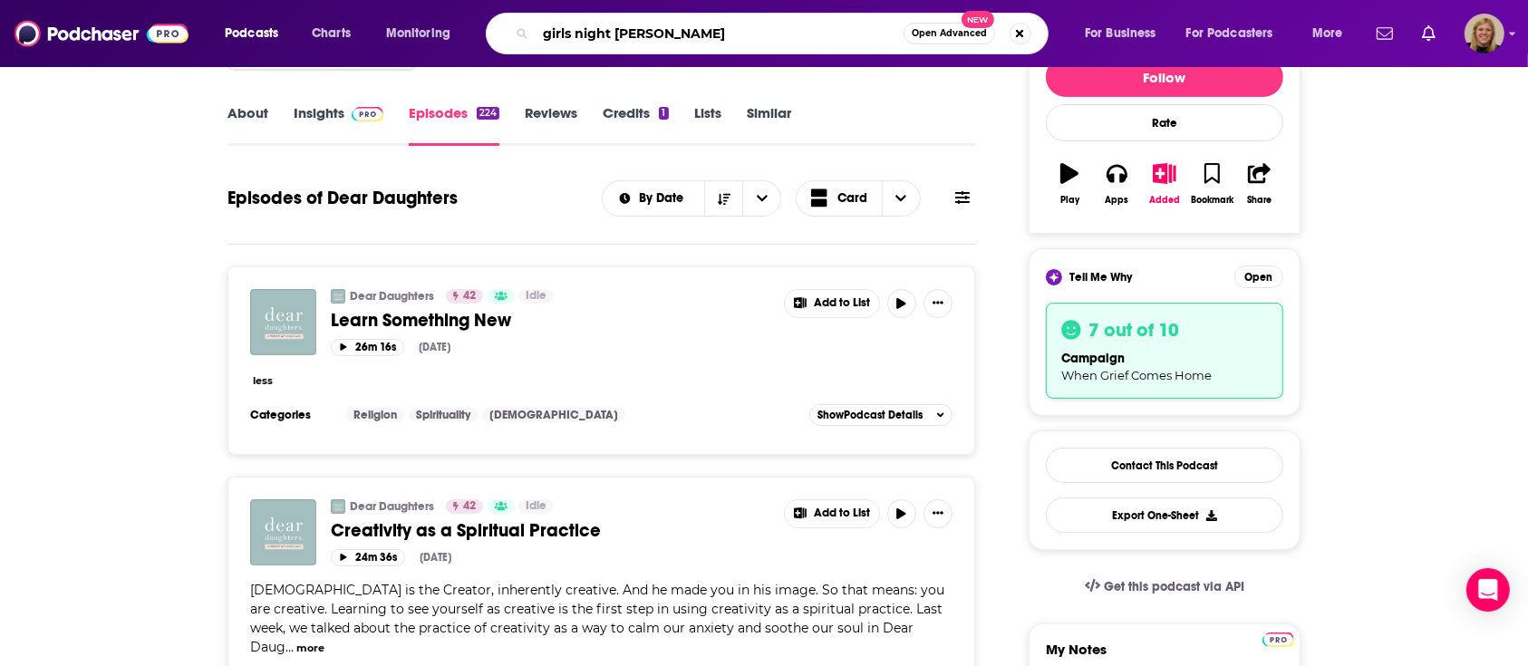
type input "girls night [PERSON_NAME] [PERSON_NAME]"
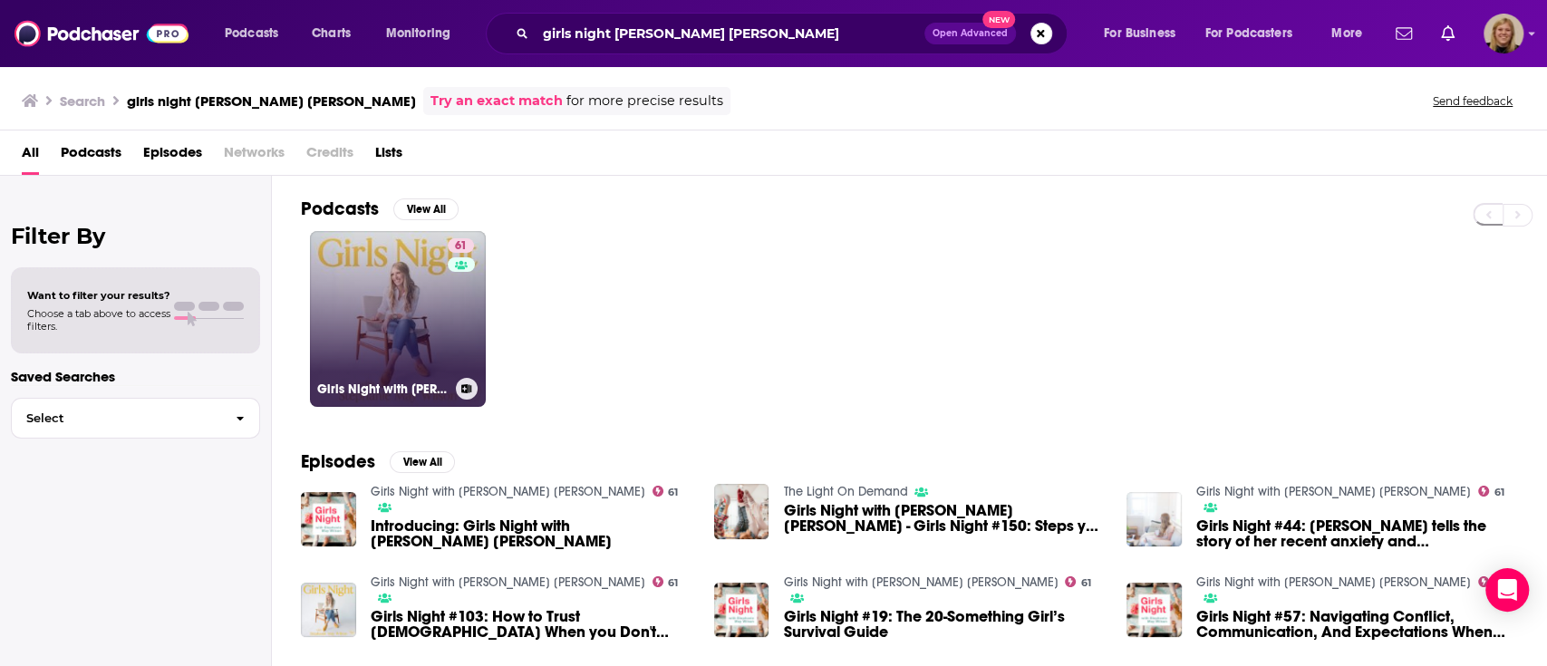
click at [427, 318] on link "61 Girls Night with [PERSON_NAME] [PERSON_NAME]" at bounding box center [398, 319] width 176 height 176
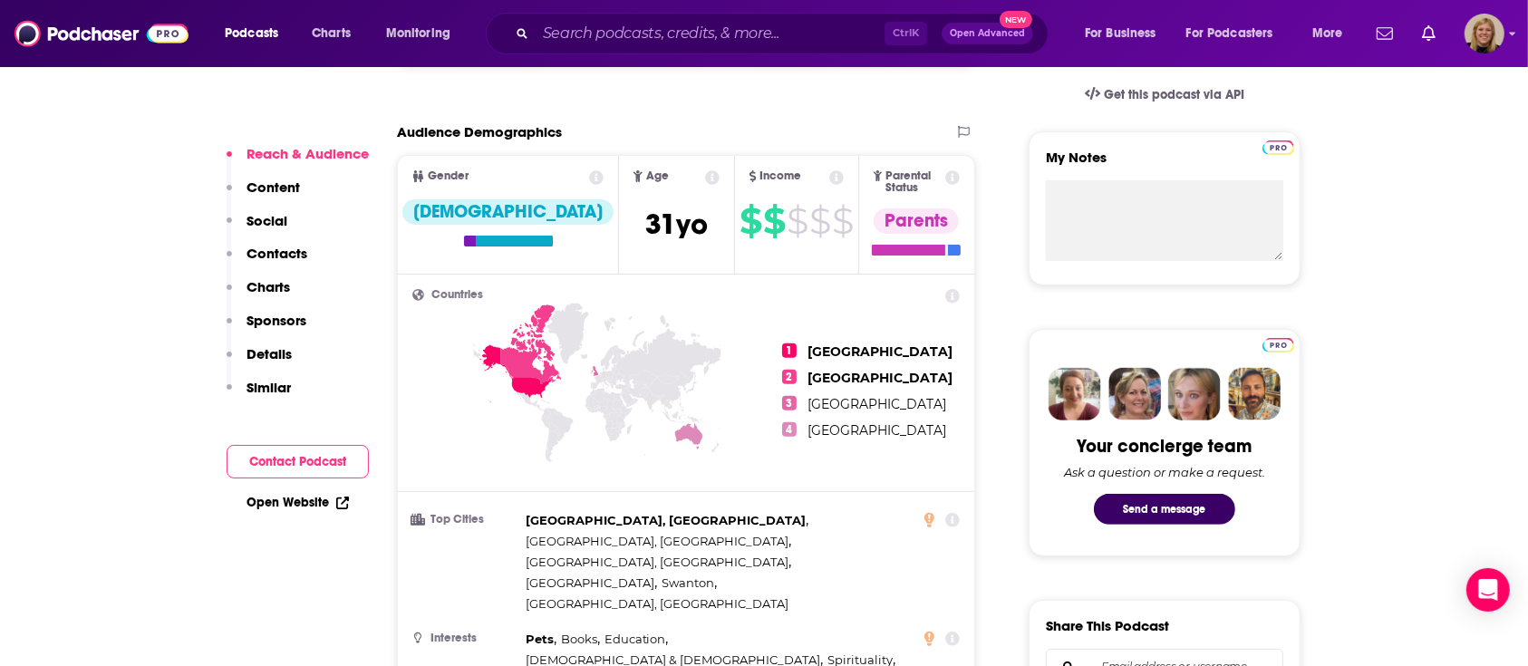
click at [276, 460] on button "Contact Podcast" at bounding box center [298, 462] width 142 height 34
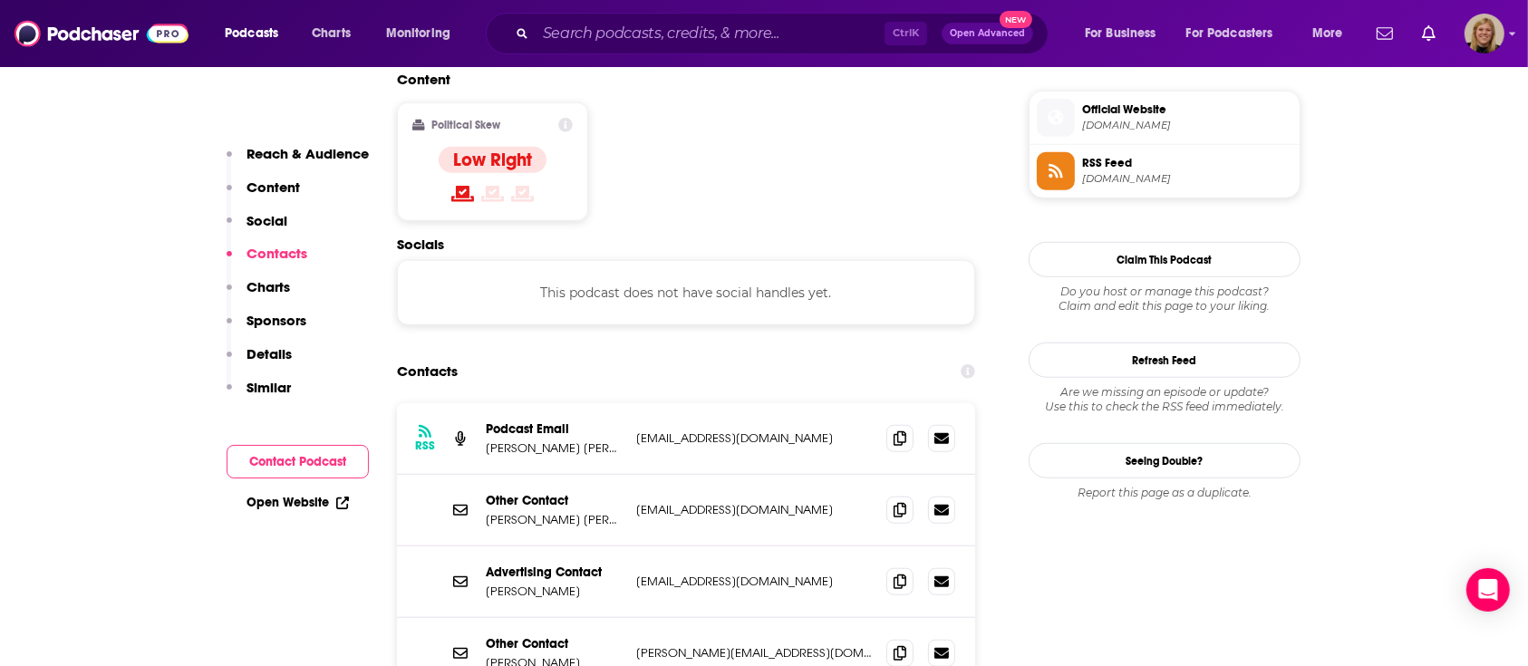
scroll to position [1536, 0]
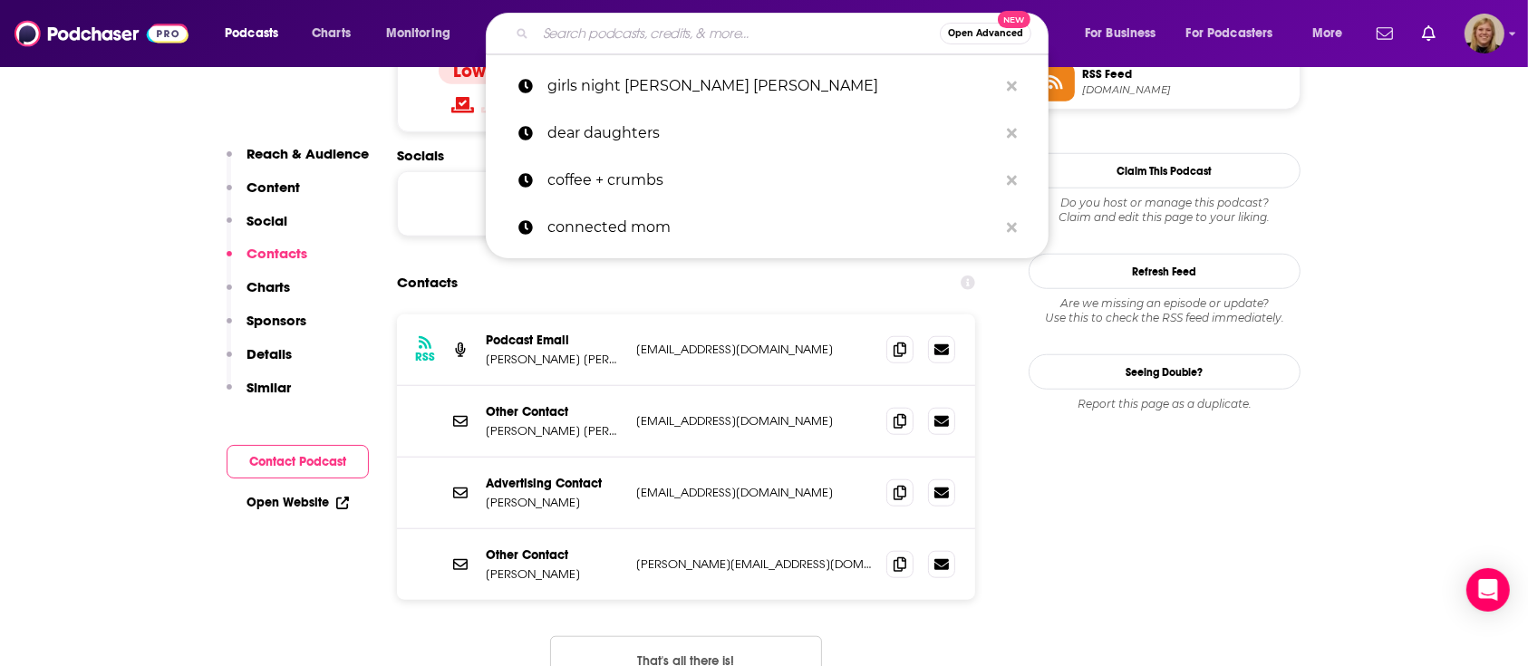
click at [619, 25] on input "Search podcasts, credits, & more..." at bounding box center [738, 33] width 404 height 29
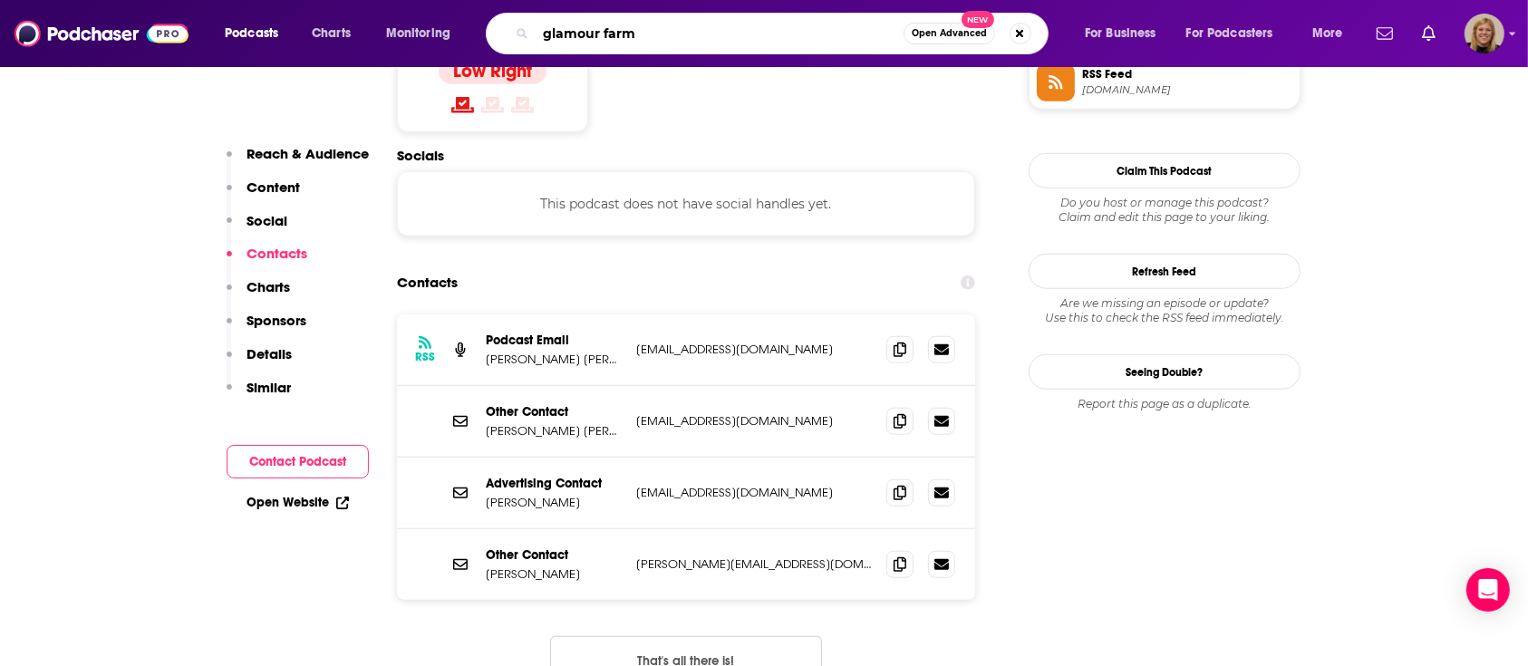
type input "glamour farms"
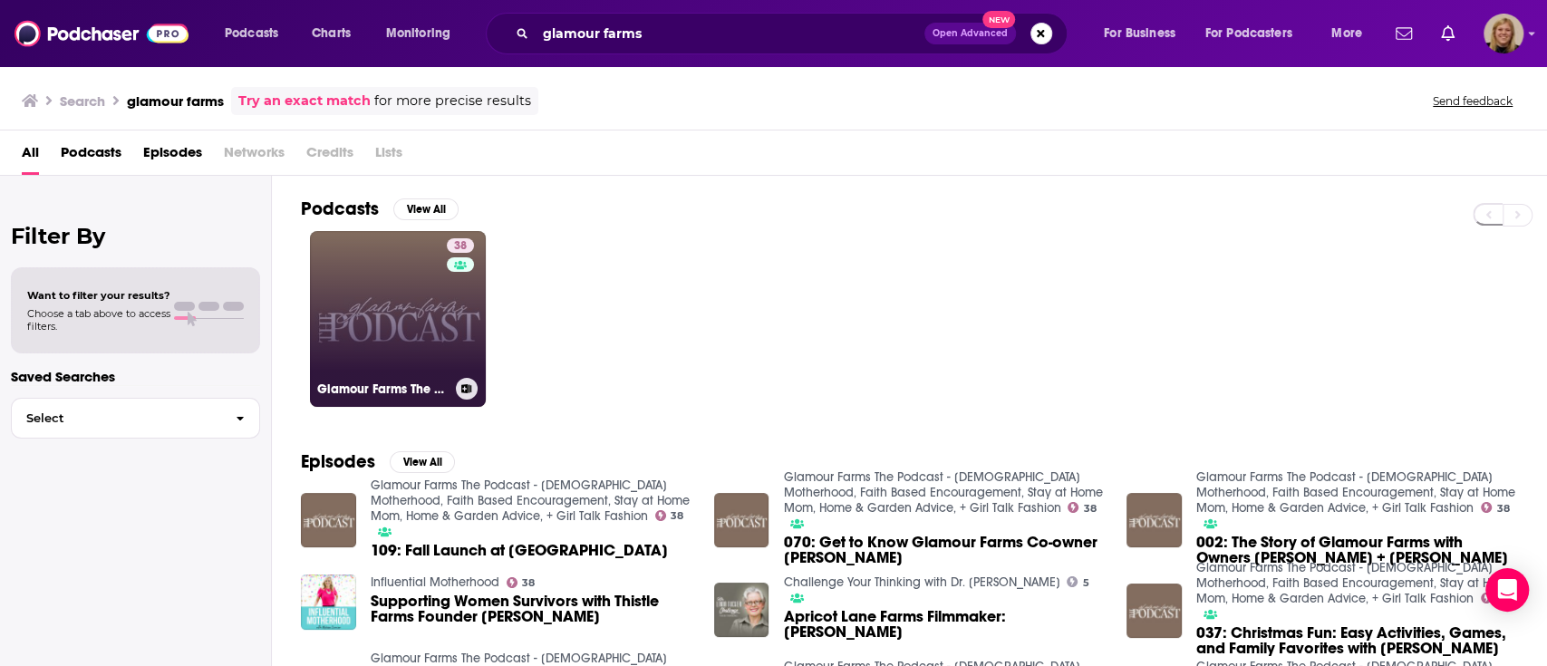
click at [406, 327] on link "38 Glamour Farms The Podcast - [DEMOGRAPHIC_DATA] Motherhood, Faith Based Encou…" at bounding box center [398, 319] width 176 height 176
